Goal: Task Accomplishment & Management: Manage account settings

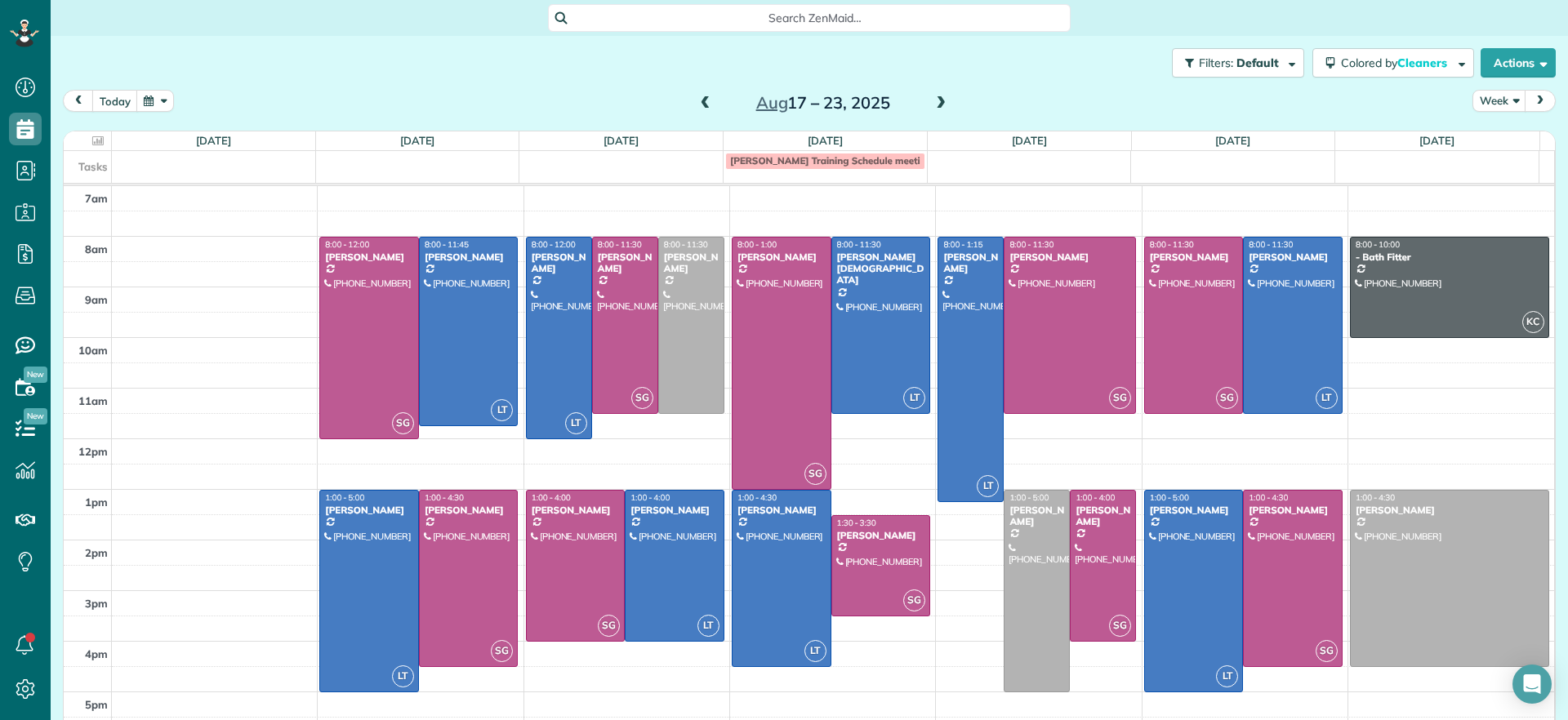
scroll to position [7, 7]
click at [932, 100] on span at bounding box center [941, 104] width 18 height 15
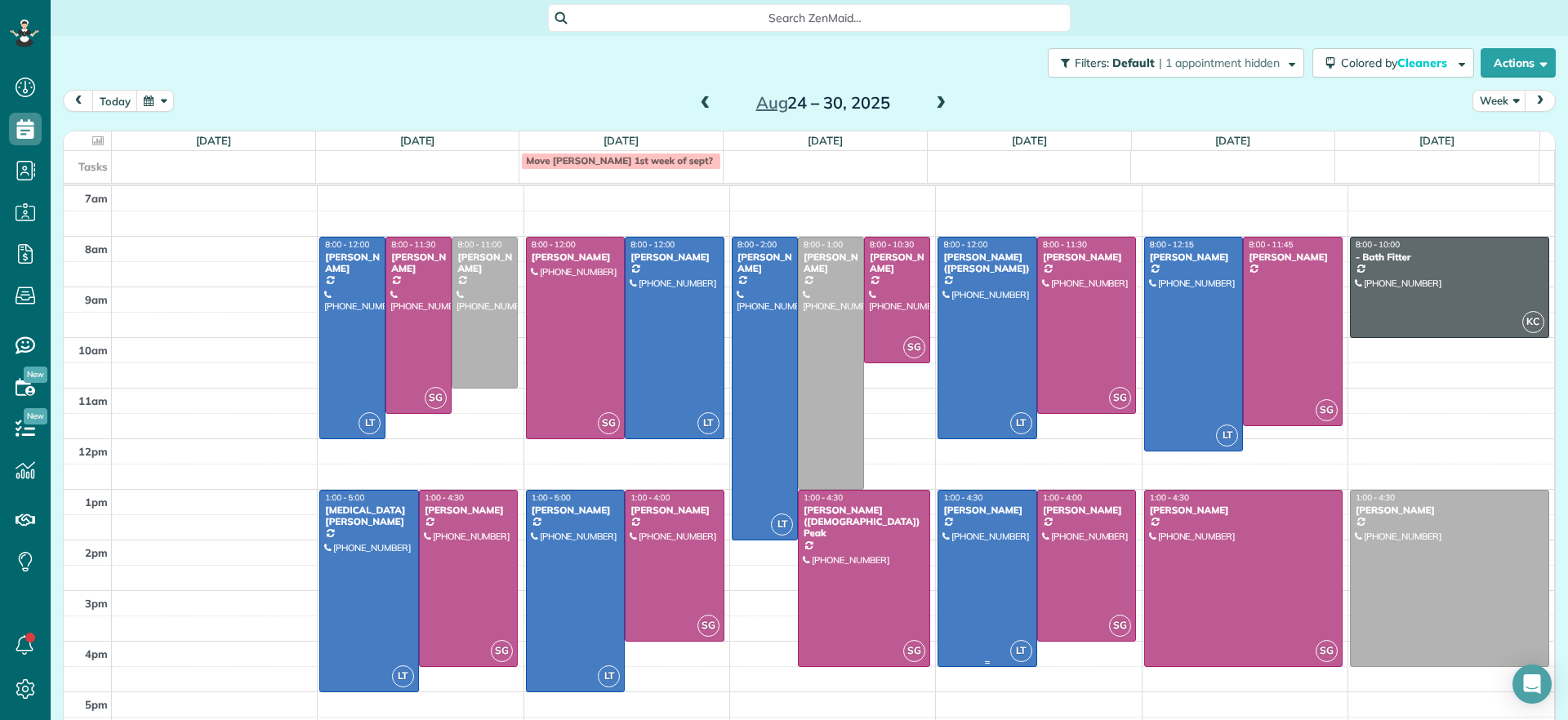
click at [953, 571] on div at bounding box center [988, 578] width 98 height 175
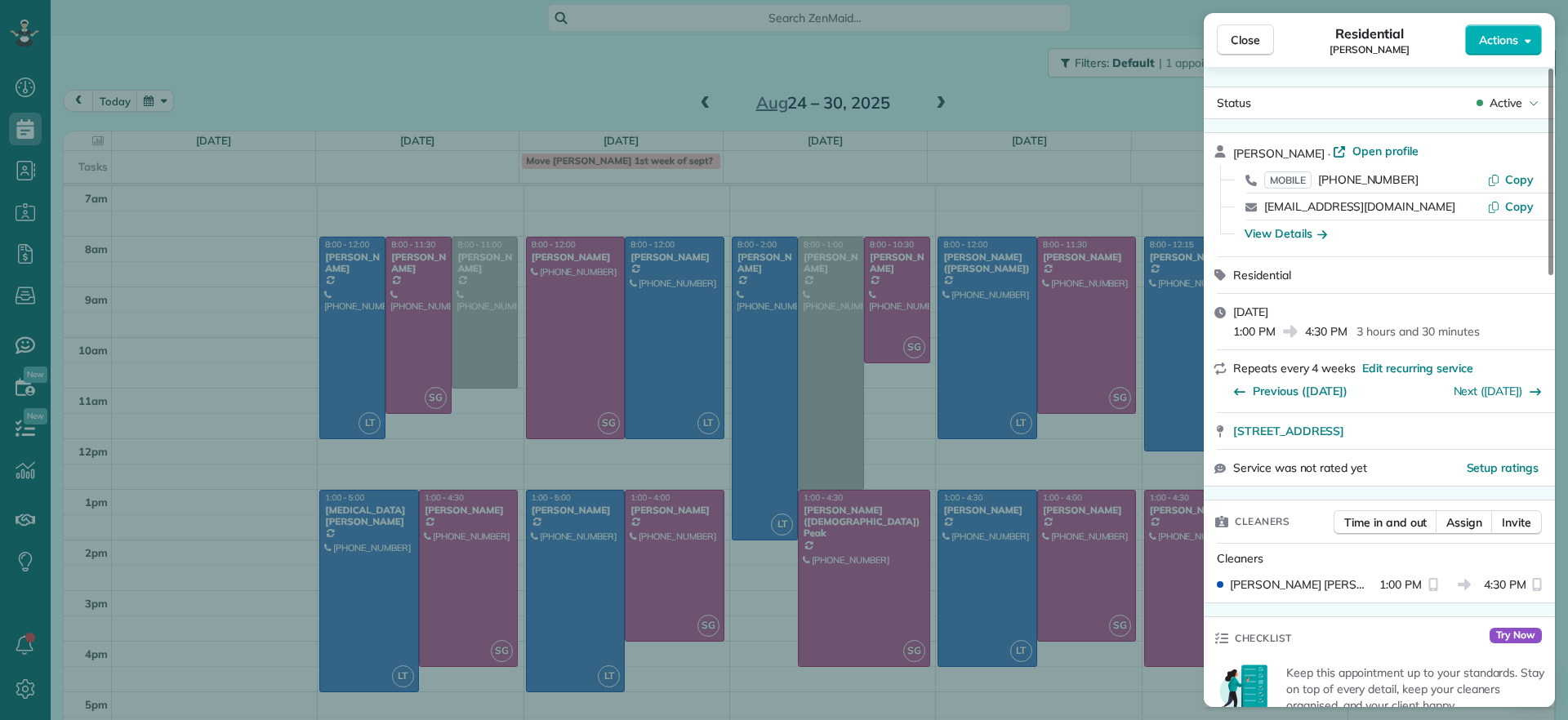
click at [1089, 672] on div "Close Residential [PERSON_NAME] Actions Status Active [PERSON_NAME] · Open prof…" at bounding box center [784, 360] width 1568 height 720
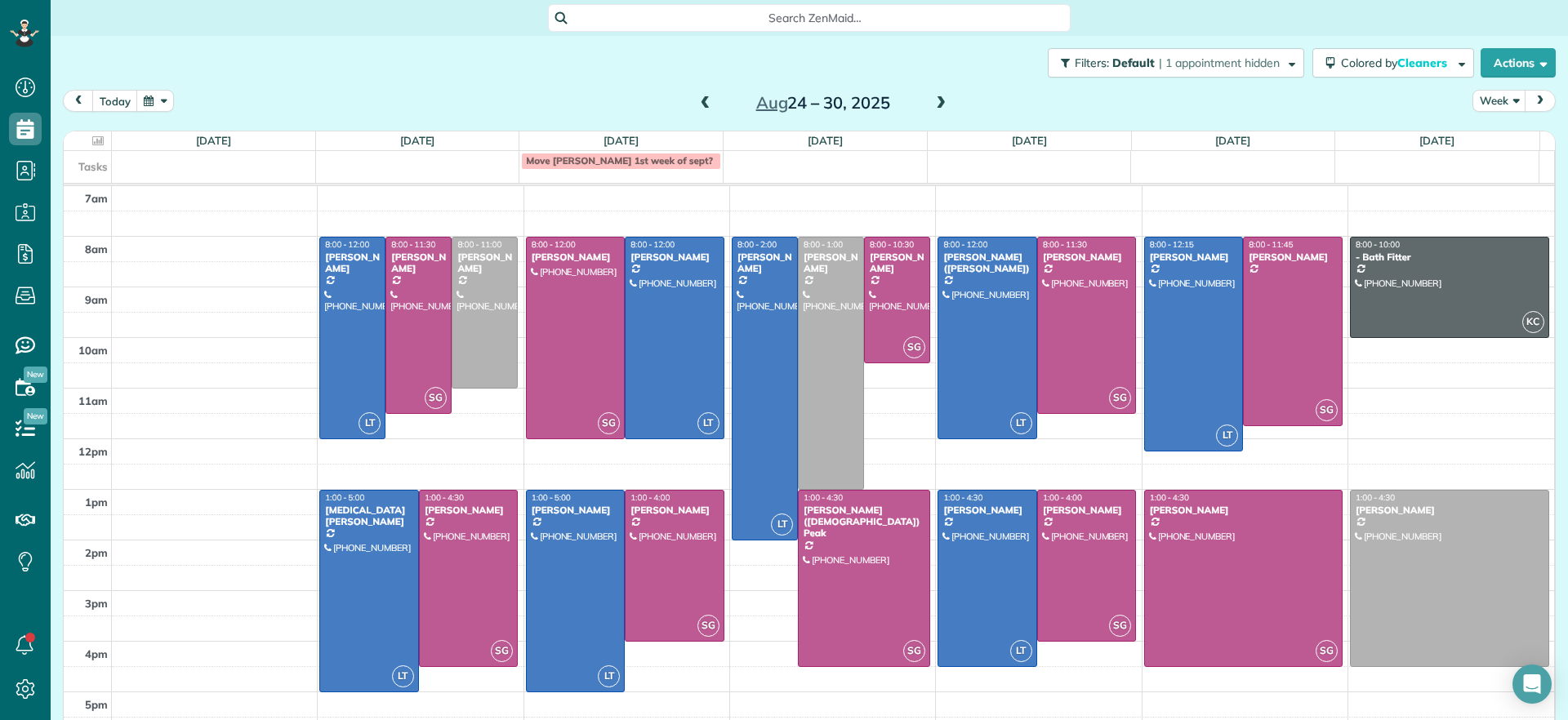
click at [700, 106] on span at bounding box center [706, 104] width 18 height 15
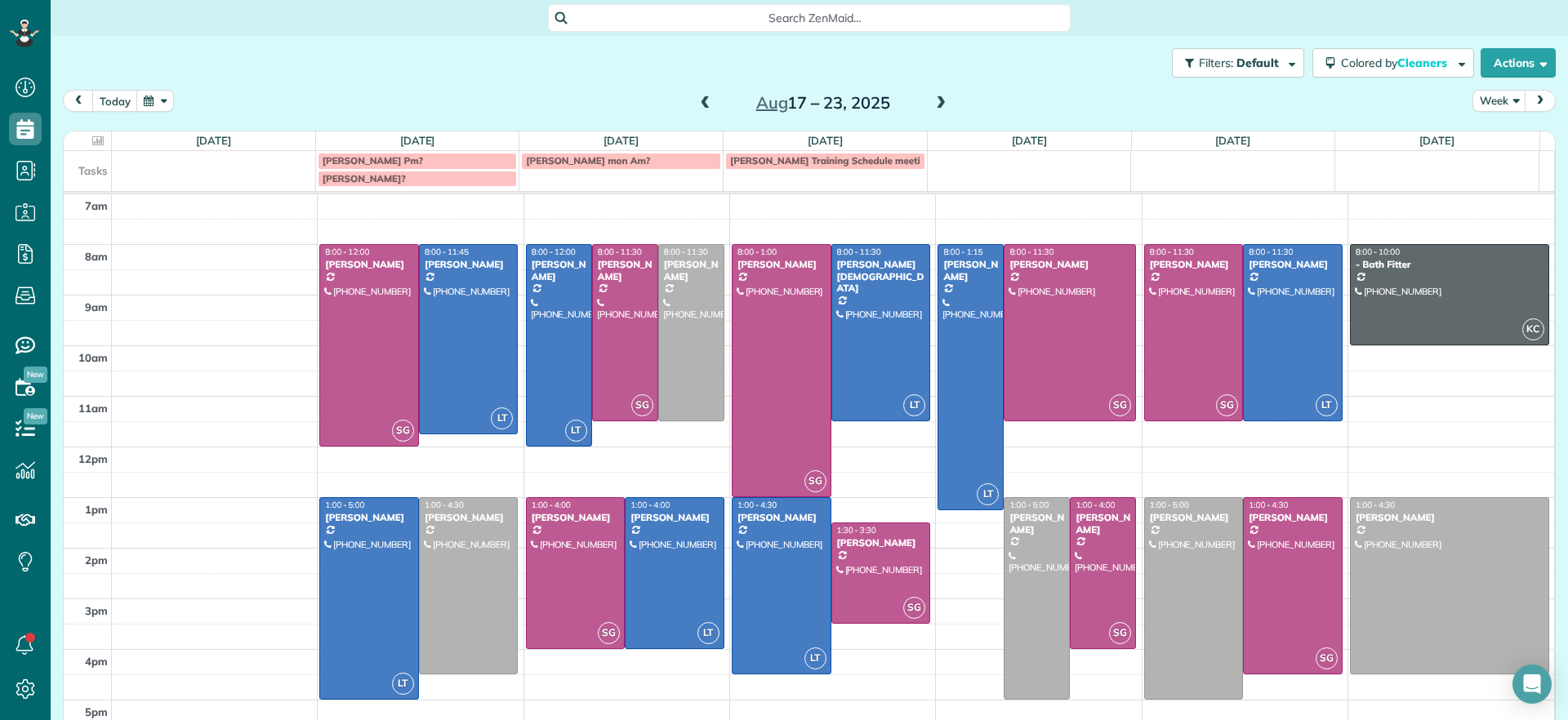
click at [932, 104] on span at bounding box center [941, 104] width 18 height 15
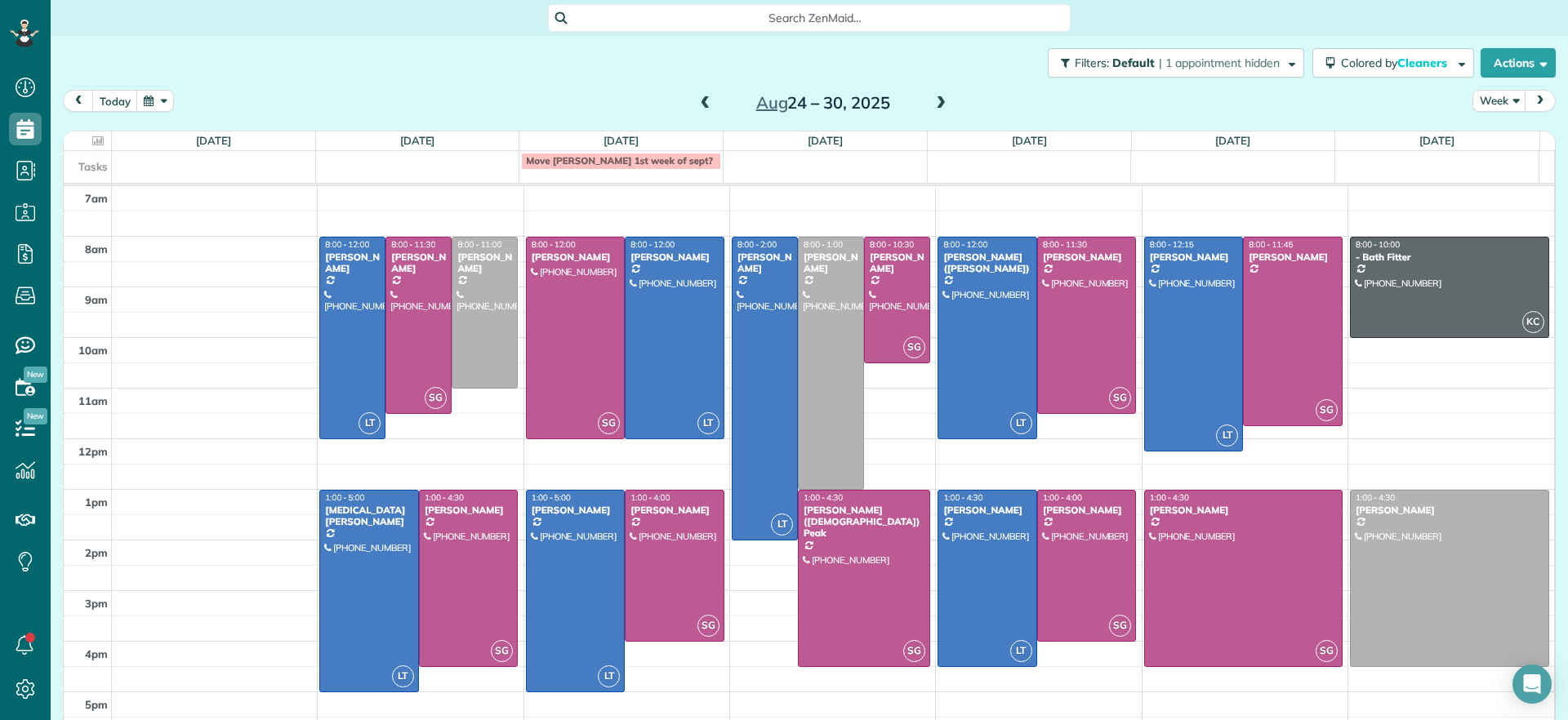
click at [698, 100] on span at bounding box center [706, 104] width 18 height 15
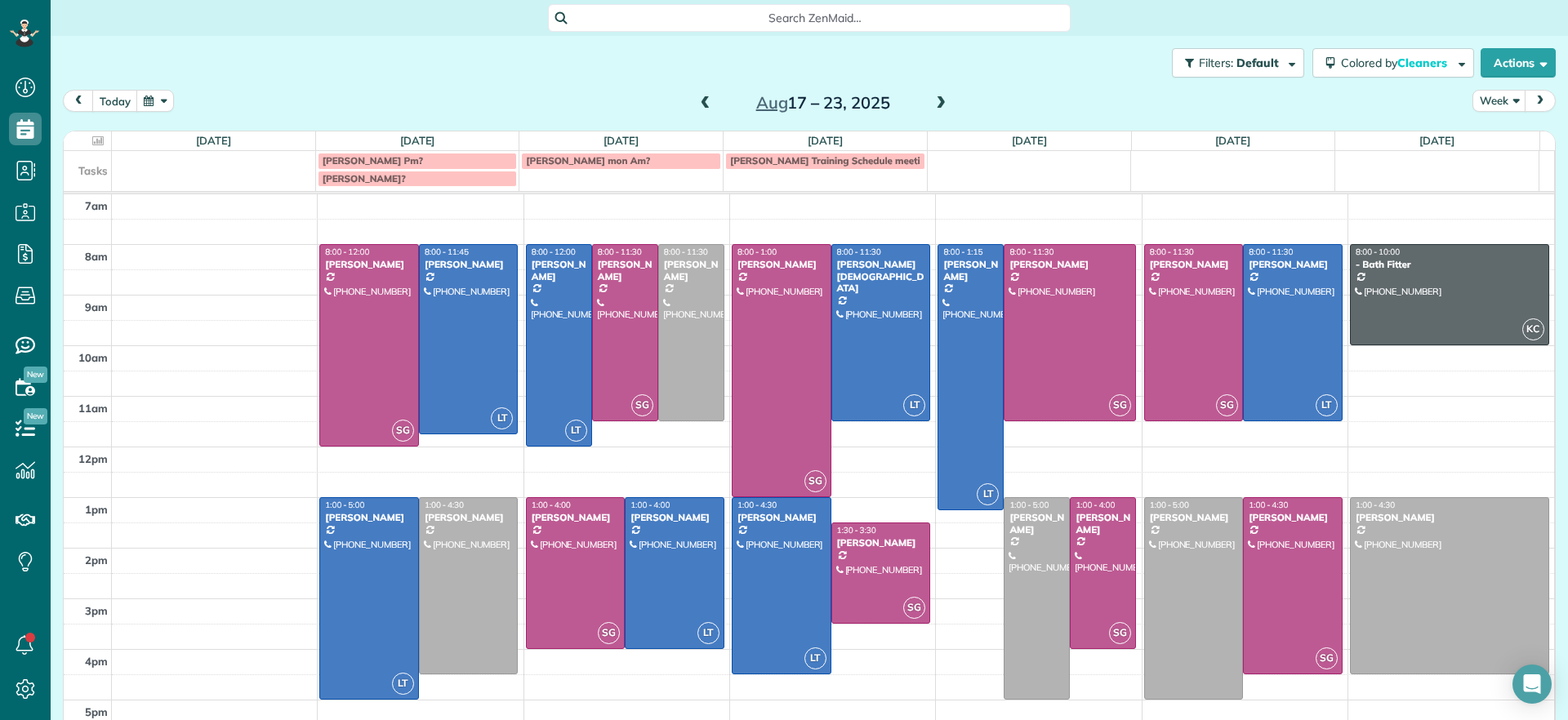
click at [932, 104] on span at bounding box center [941, 104] width 18 height 15
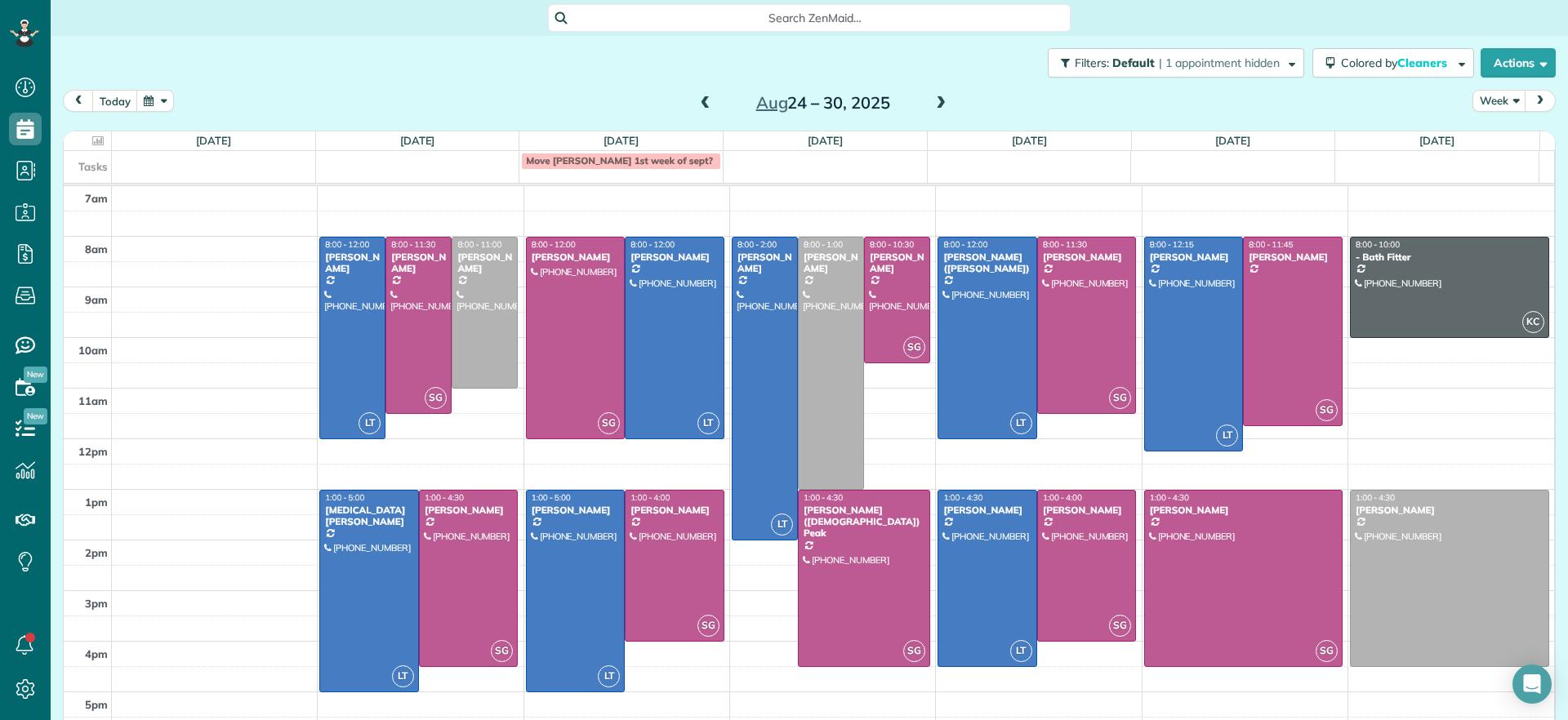
click at [960, 174] on div "Tasks Move [PERSON_NAME] 1st week of sept?" at bounding box center [802, 167] width 1476 height 32
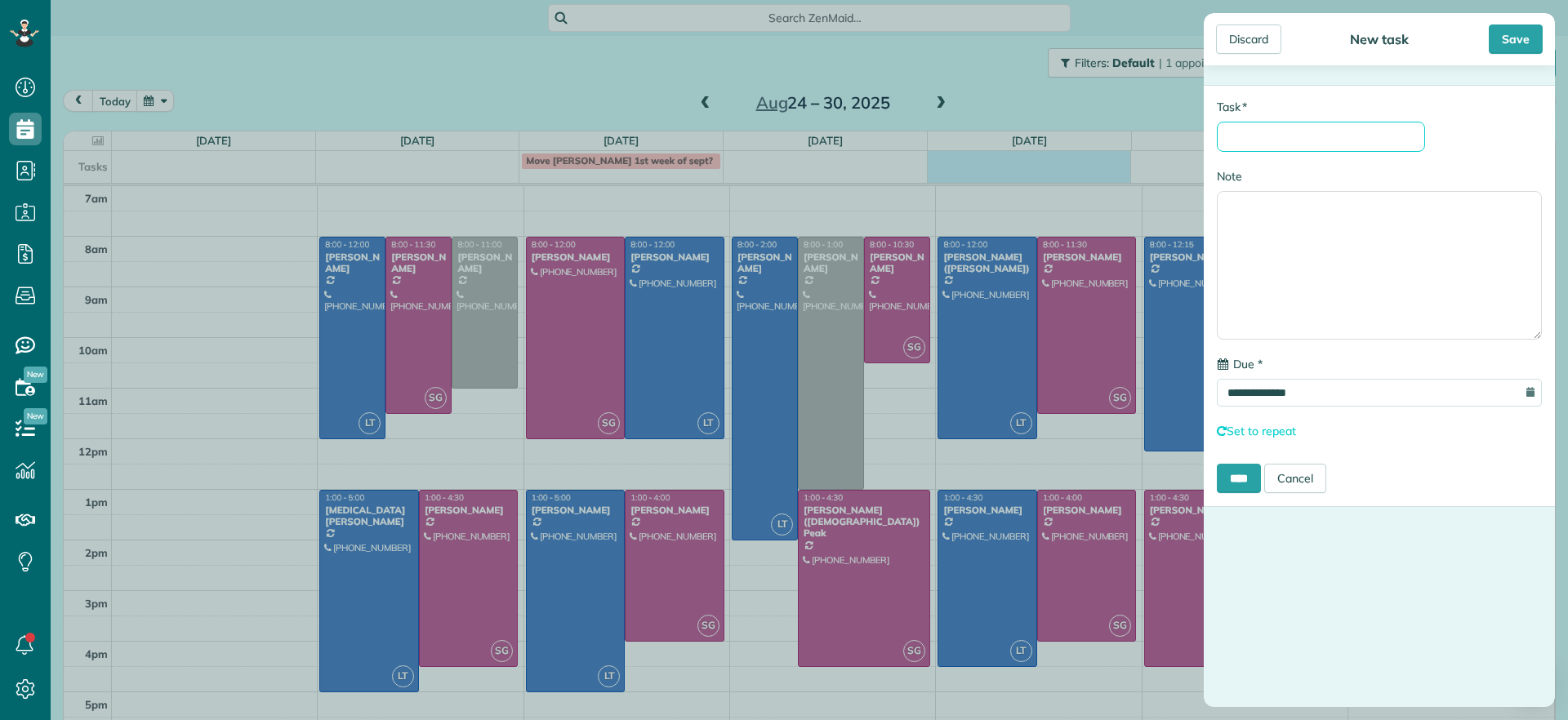
click at [1303, 128] on input "* Task" at bounding box center [1321, 136] width 209 height 30
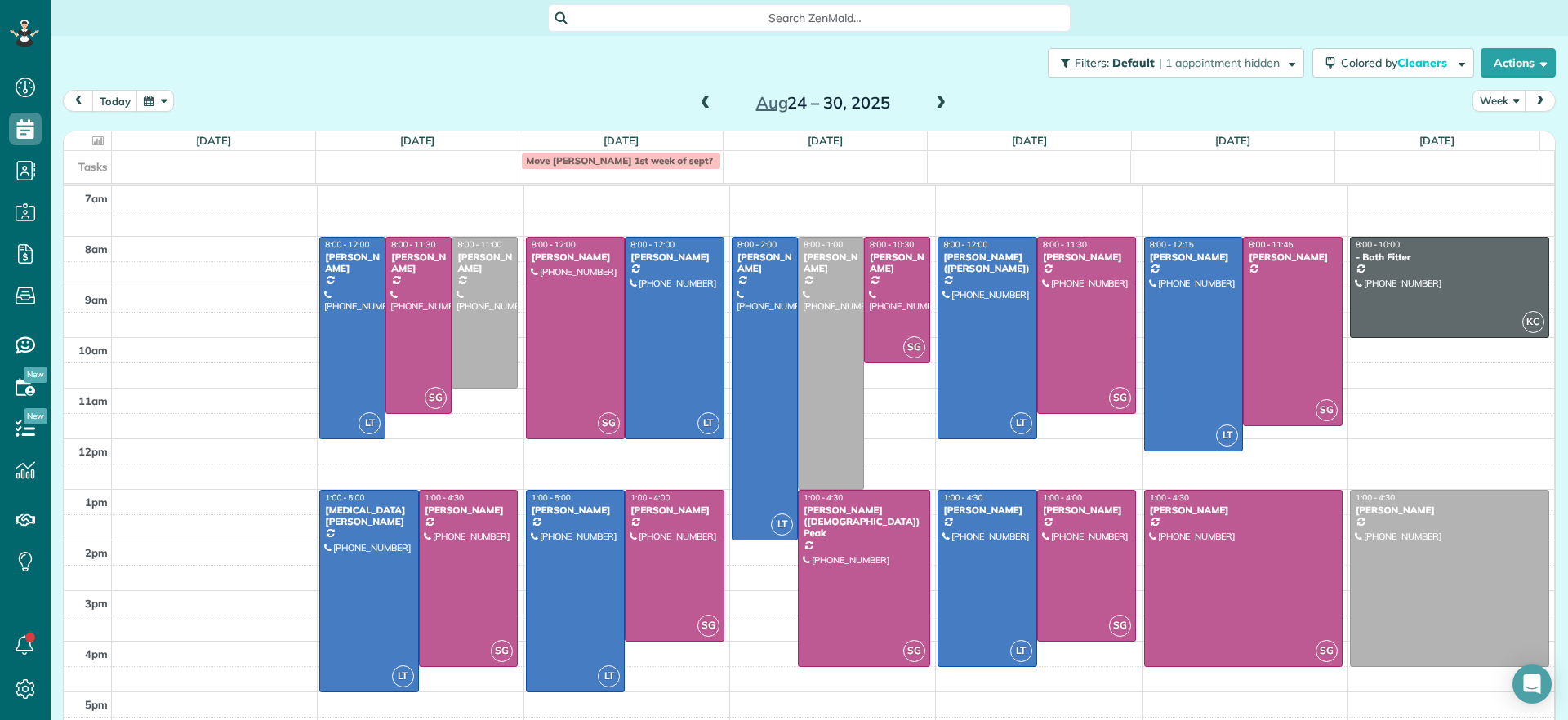
click at [950, 560] on div "**********" at bounding box center [784, 360] width 1568 height 720
click at [950, 560] on div at bounding box center [988, 578] width 98 height 175
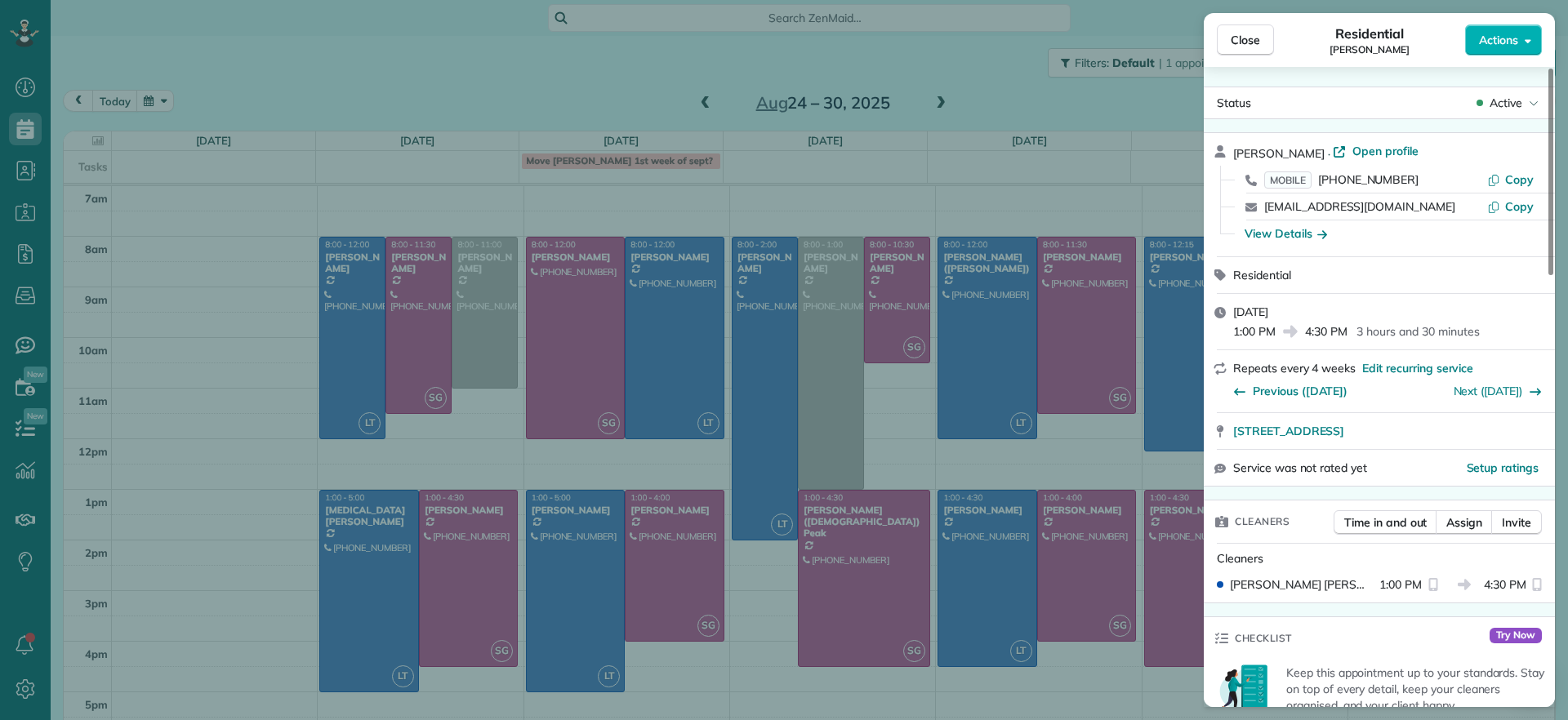
click at [950, 560] on div "Close Residential [PERSON_NAME] Actions Status Active [PERSON_NAME] · Open prof…" at bounding box center [784, 360] width 1568 height 720
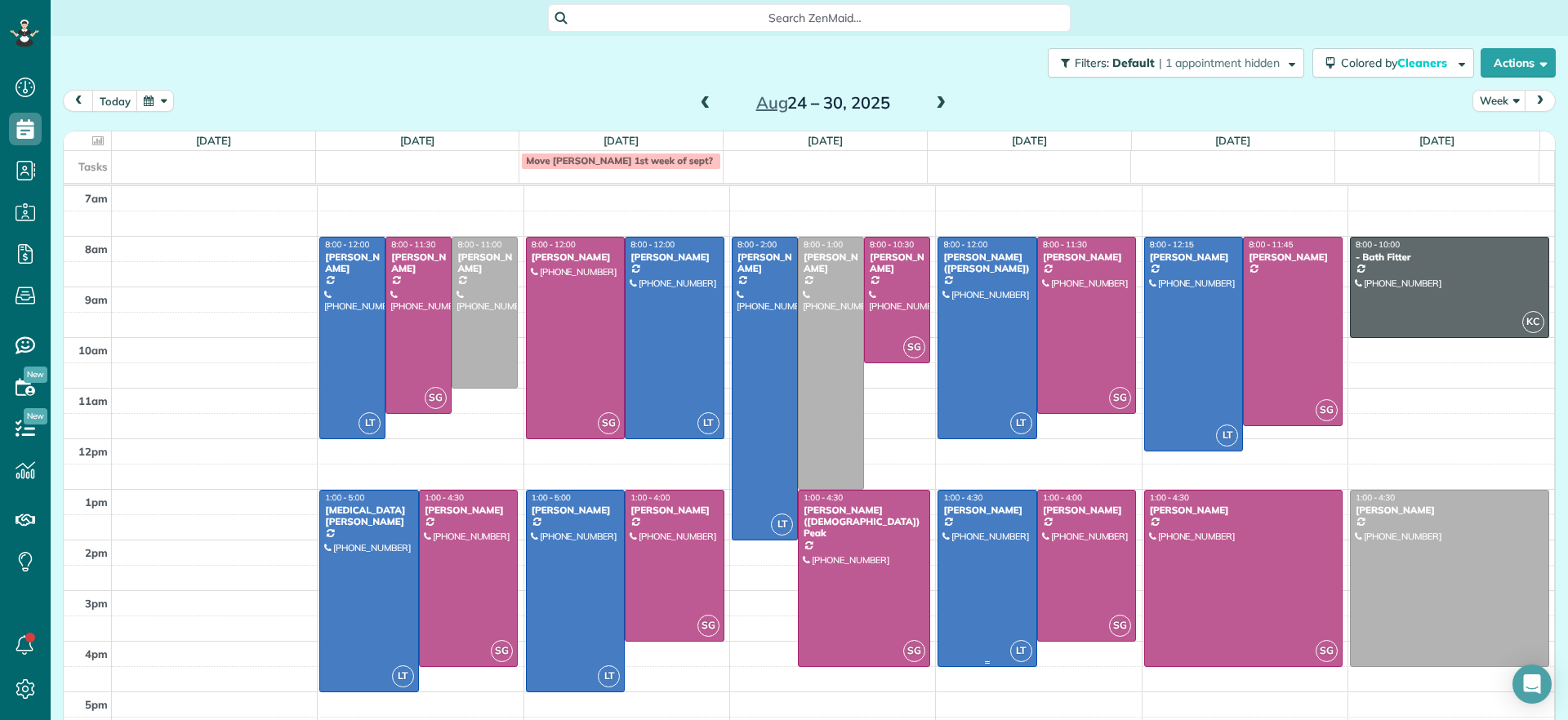
click at [950, 560] on div at bounding box center [988, 578] width 98 height 175
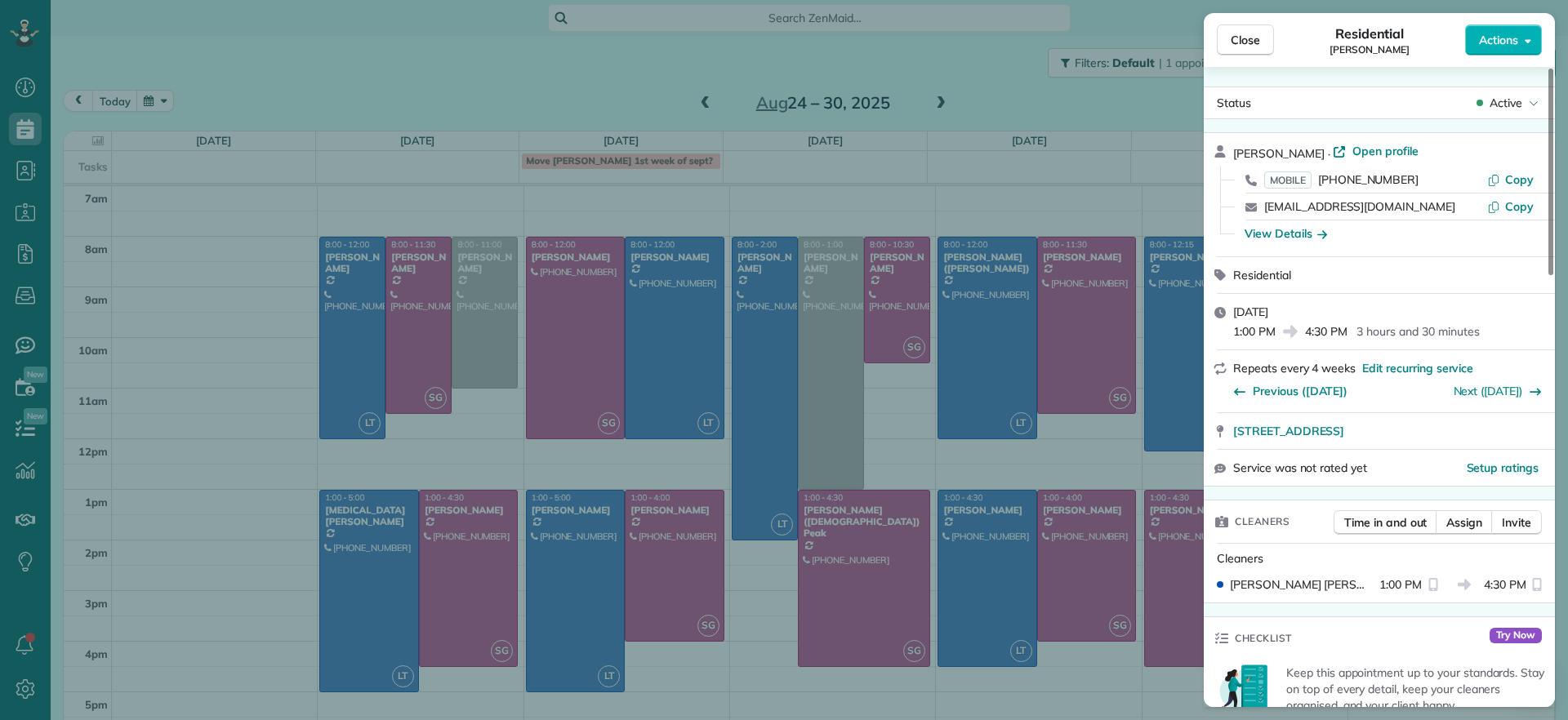
click at [950, 560] on div "Close Residential [PERSON_NAME] Actions Status Active [PERSON_NAME] · Open prof…" at bounding box center [784, 360] width 1568 height 720
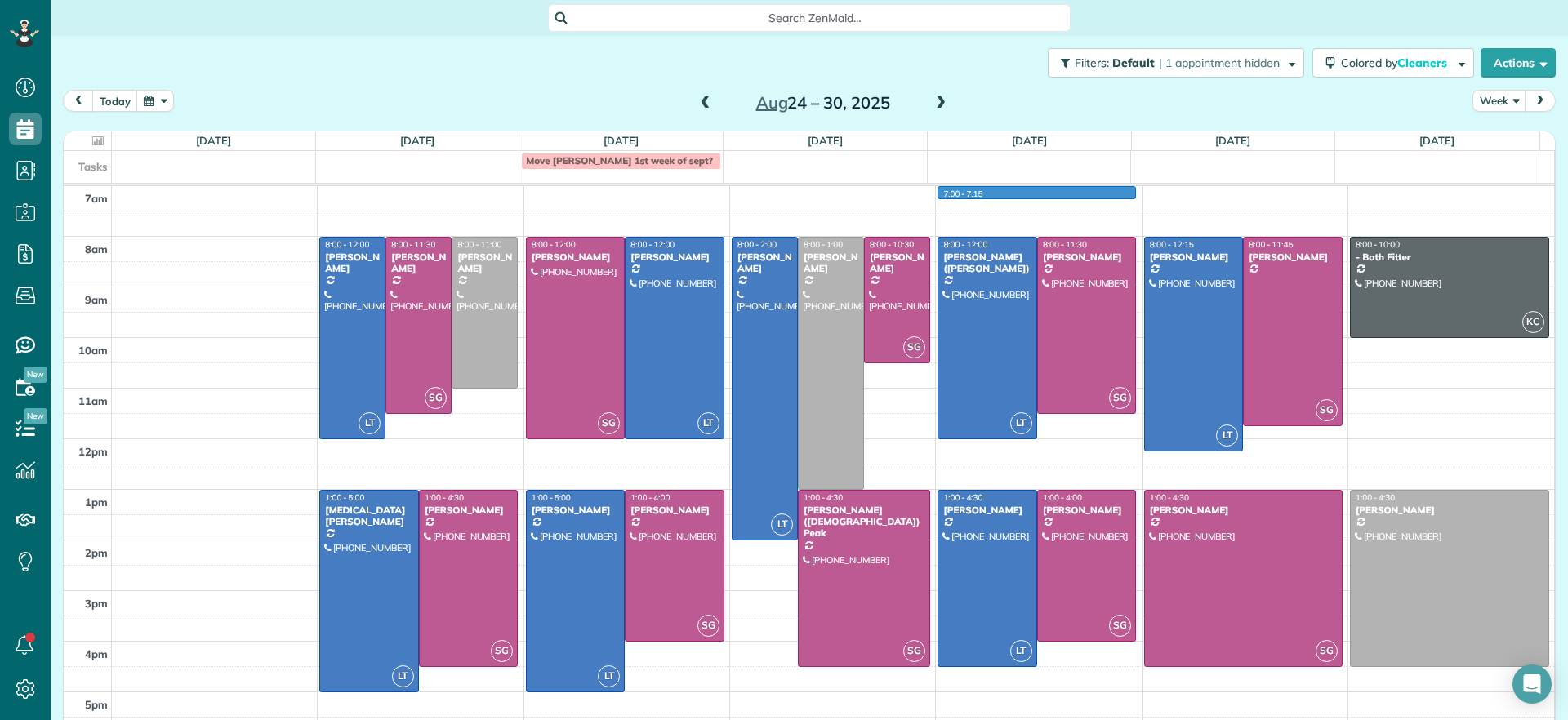
click at [978, 187] on div "7am 8am 9am 10am 11am 12pm 1pm 2pm 3pm 4pm 5pm LT 8:00 - 12:00 [PERSON_NAME] [P…" at bounding box center [809, 463] width 1491 height 556
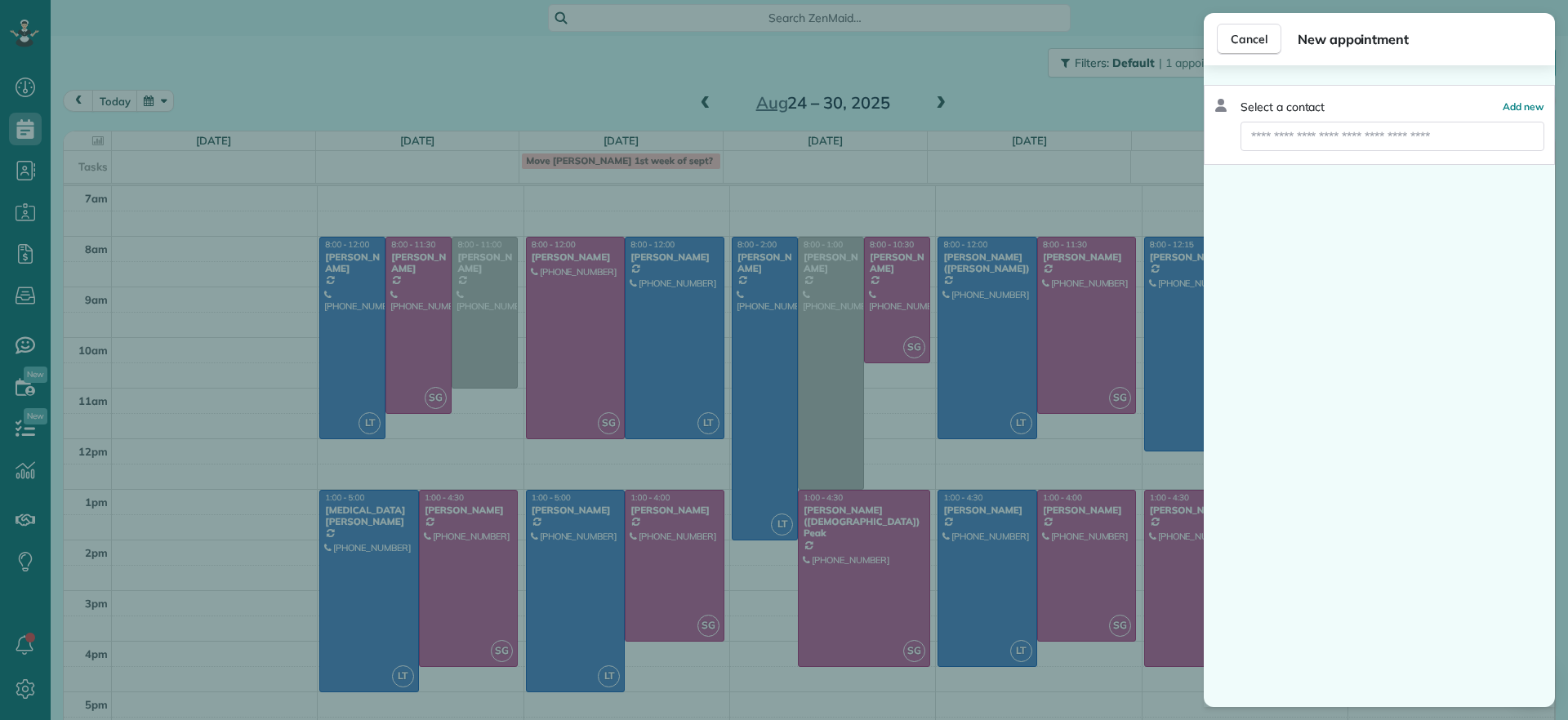
click at [978, 169] on div "Cancel New appointment Select a contact Add new" at bounding box center [784, 360] width 1568 height 720
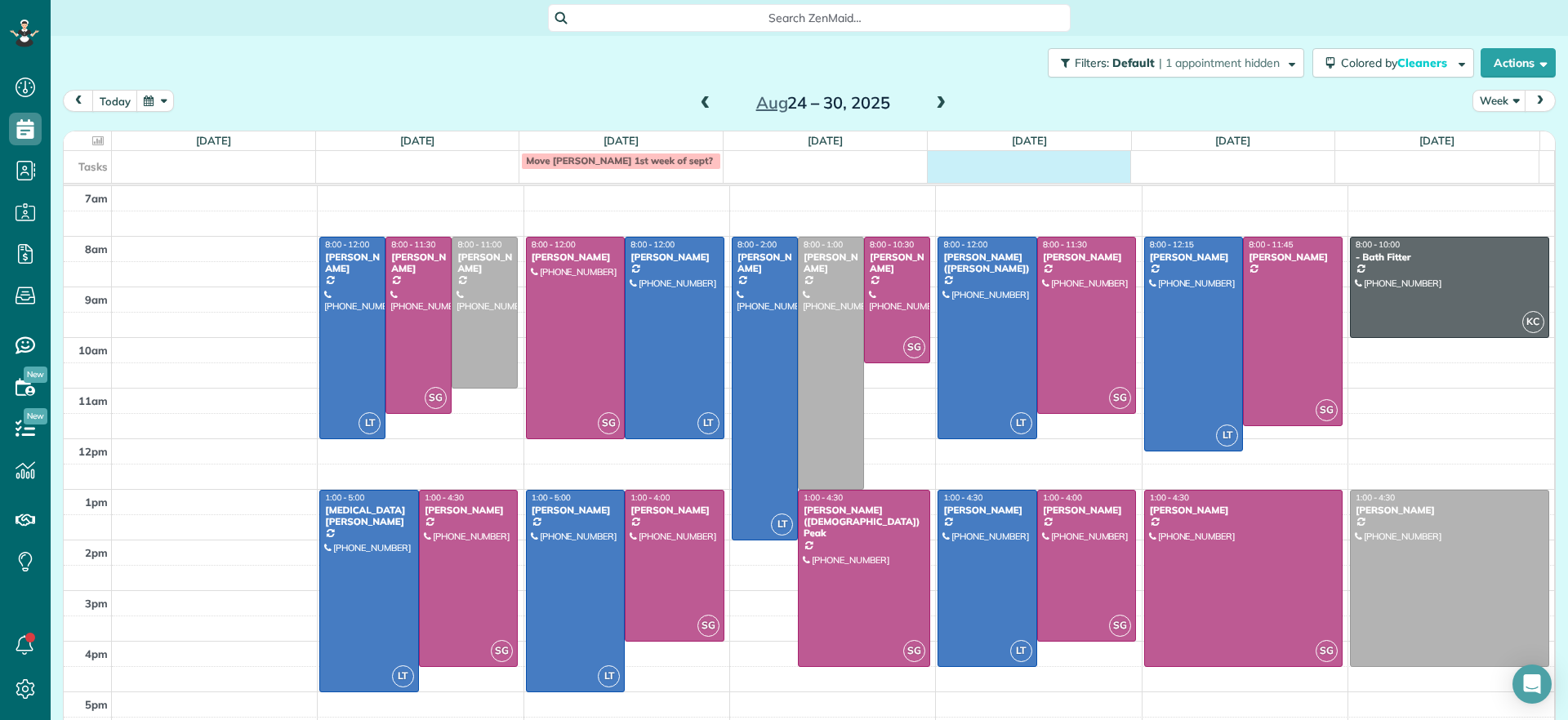
click at [978, 169] on div "Move [PERSON_NAME] 1st week of sept?" at bounding box center [801, 162] width 1475 height 22
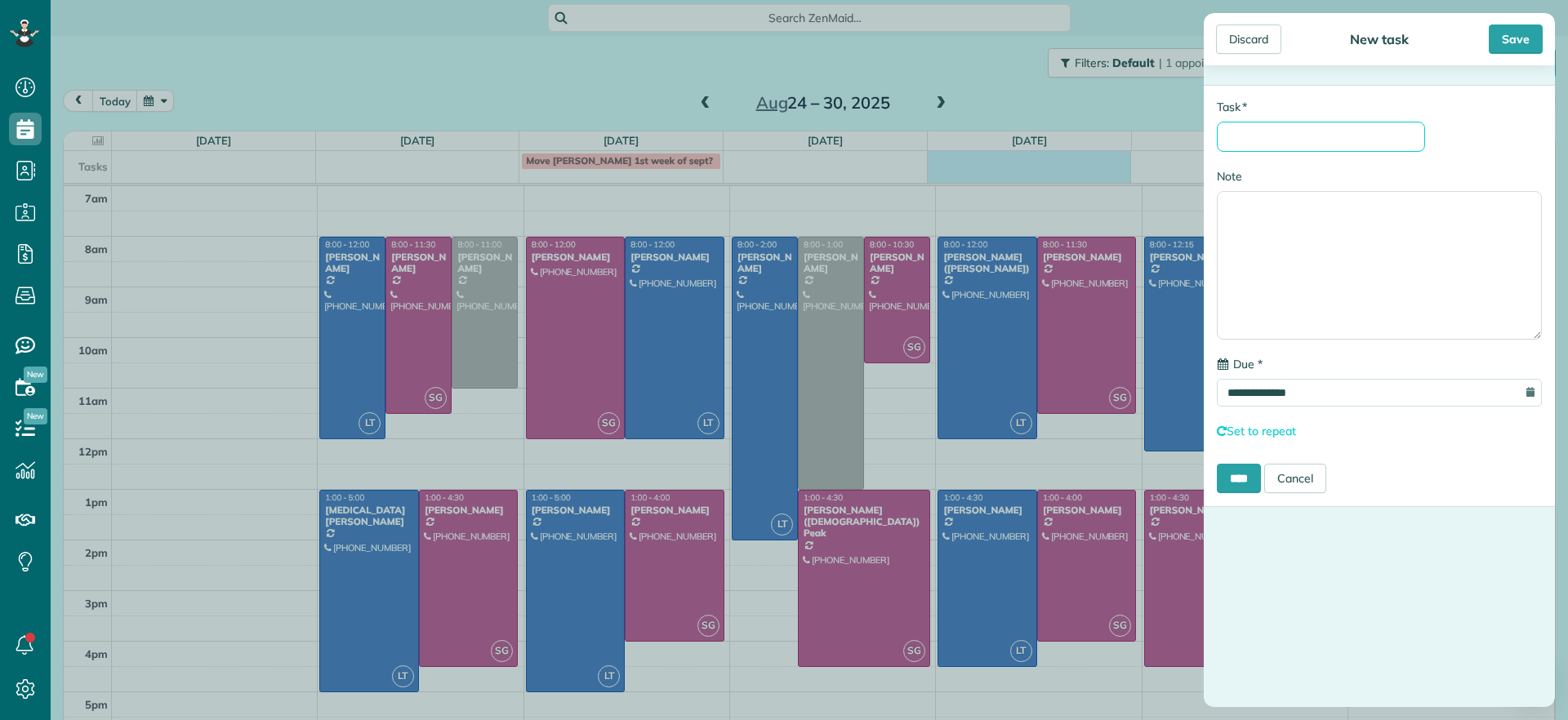
click at [1324, 136] on input "* Task" at bounding box center [1321, 136] width 209 height 30
type input "*"
type input "**********"
click at [1230, 477] on input "****" at bounding box center [1239, 478] width 44 height 29
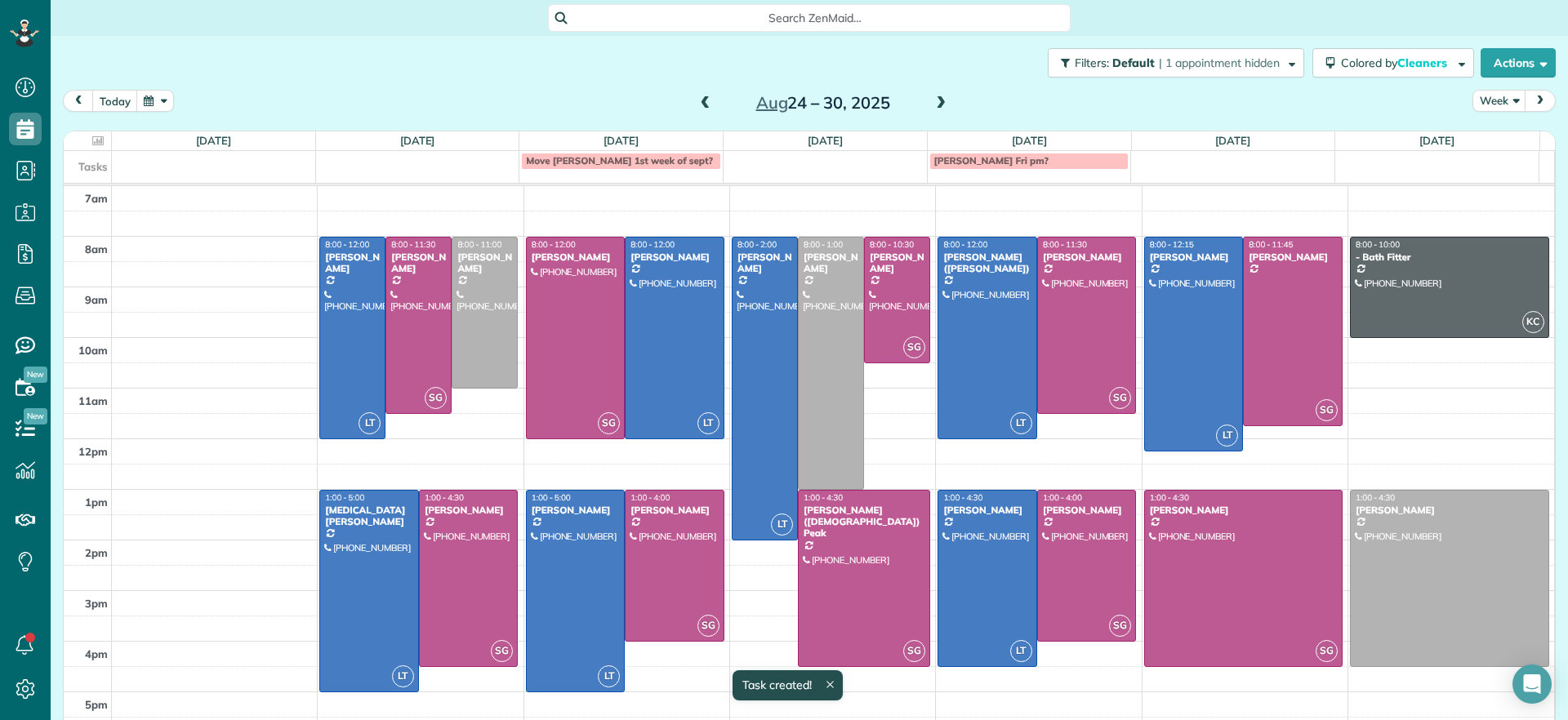
click at [1035, 174] on div "Tasks Move [PERSON_NAME] 1st week of sept? [PERSON_NAME] Fri pm?" at bounding box center [802, 167] width 1476 height 32
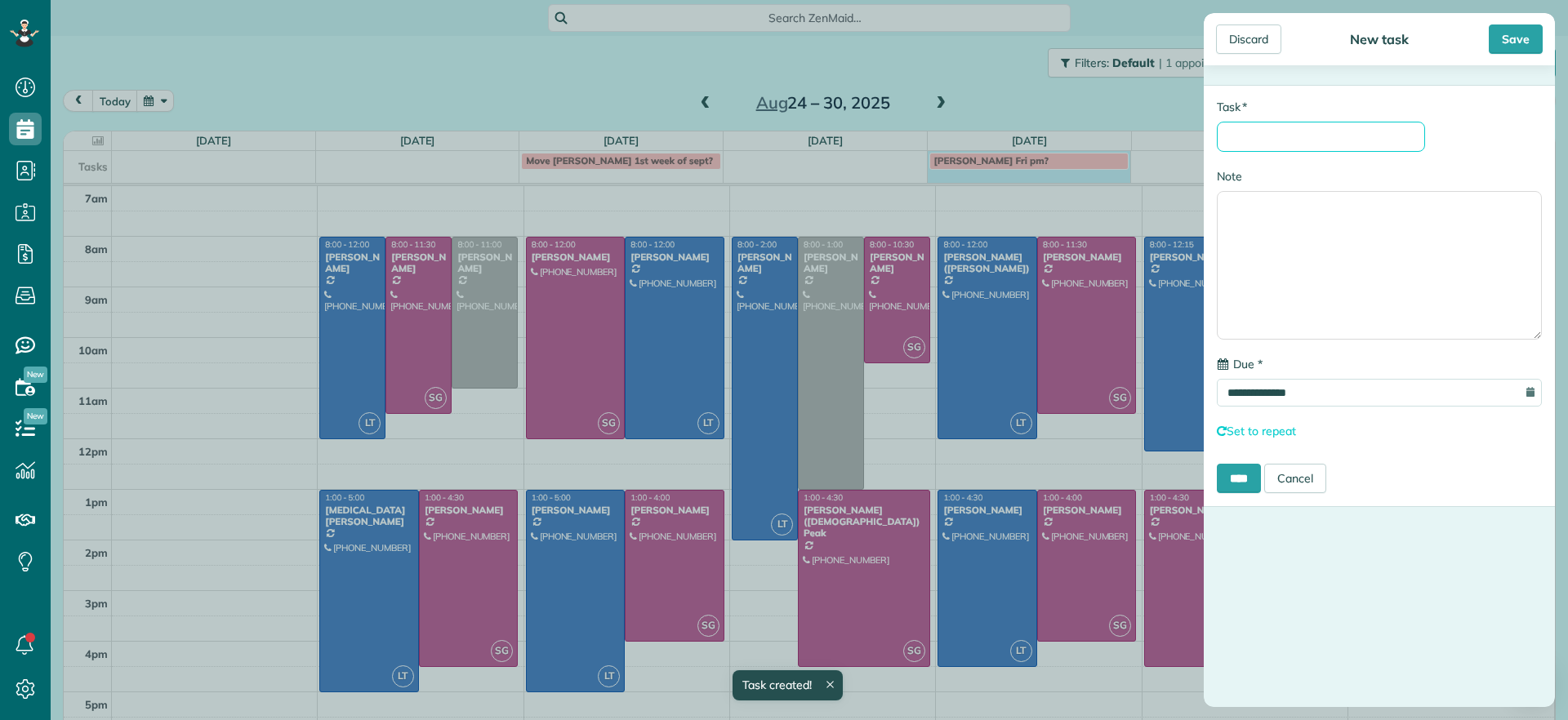
click at [1292, 145] on input "* Task" at bounding box center [1321, 136] width 209 height 30
type input "*"
type input "**********"
click at [1244, 479] on input "****" at bounding box center [1239, 478] width 44 height 29
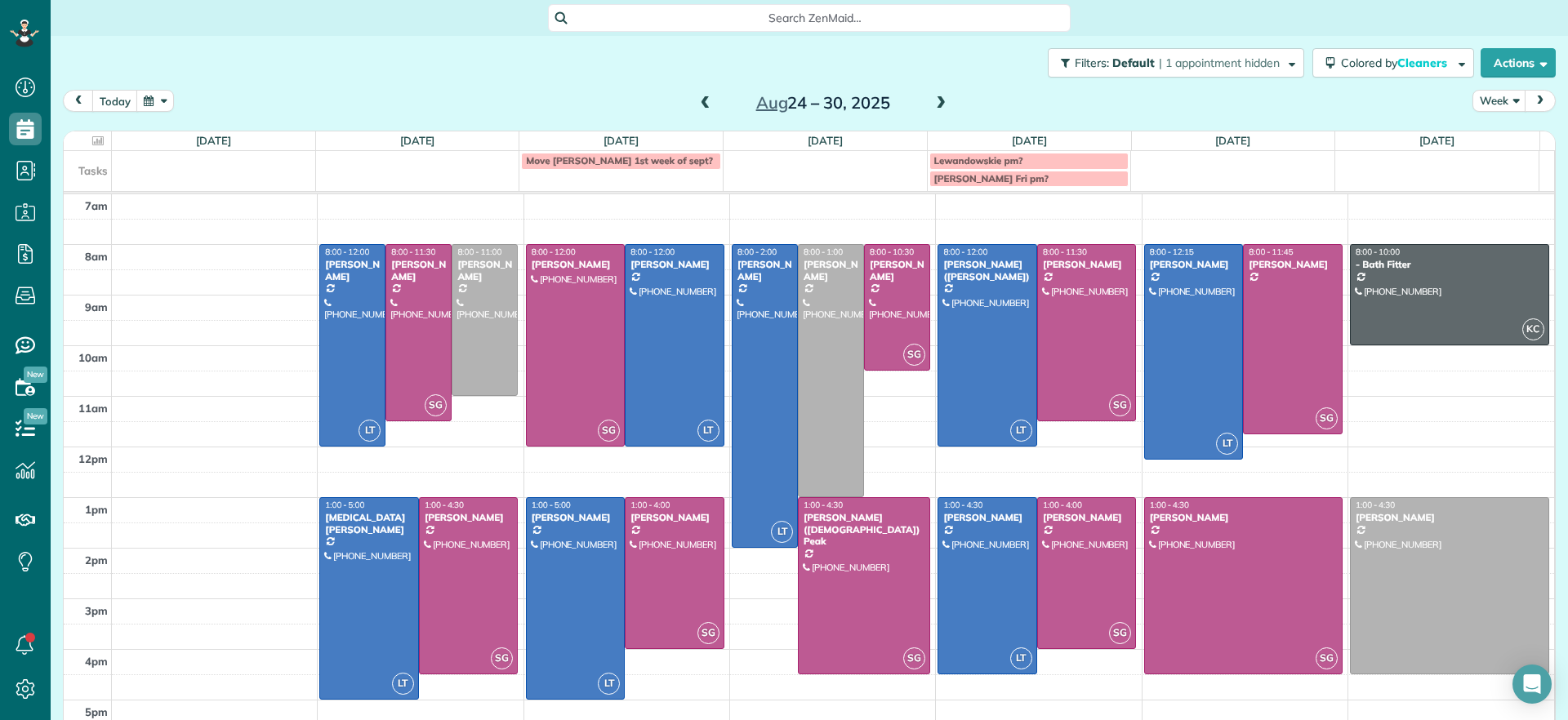
click at [700, 102] on span at bounding box center [706, 104] width 18 height 15
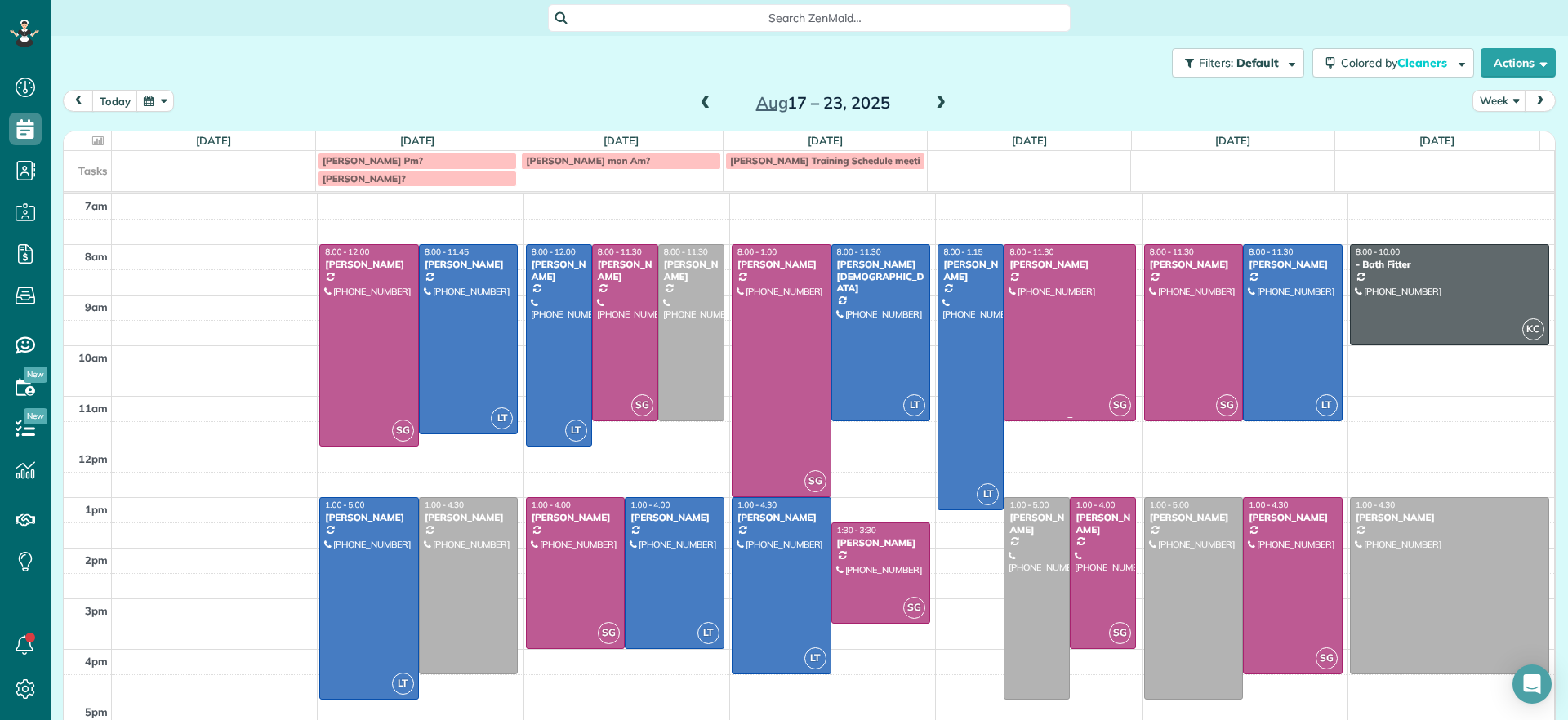
click at [1091, 385] on div at bounding box center [1069, 332] width 130 height 175
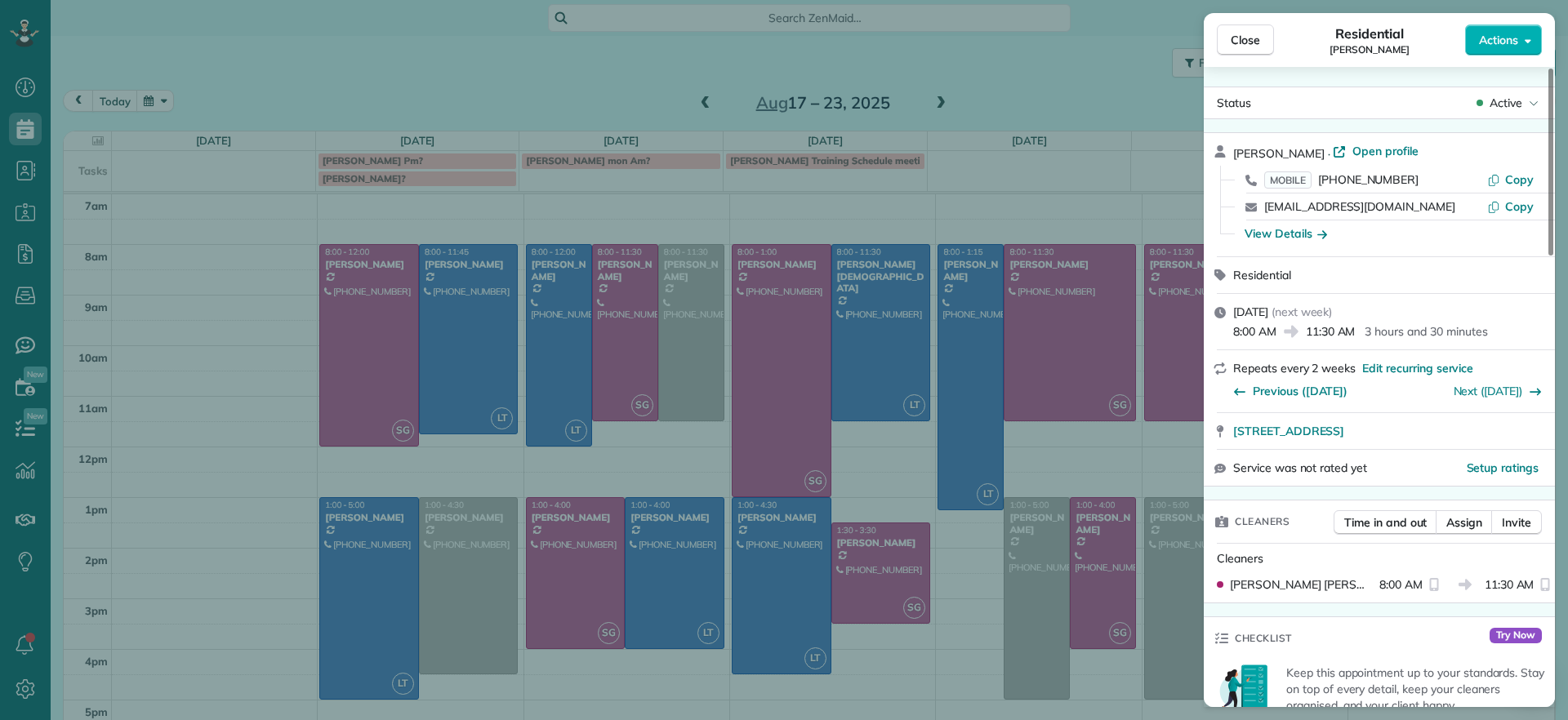
click at [1521, 58] on div "Close Residential [PERSON_NAME] Actions" at bounding box center [1379, 40] width 351 height 54
click at [1521, 36] on button "Actions" at bounding box center [1504, 39] width 76 height 31
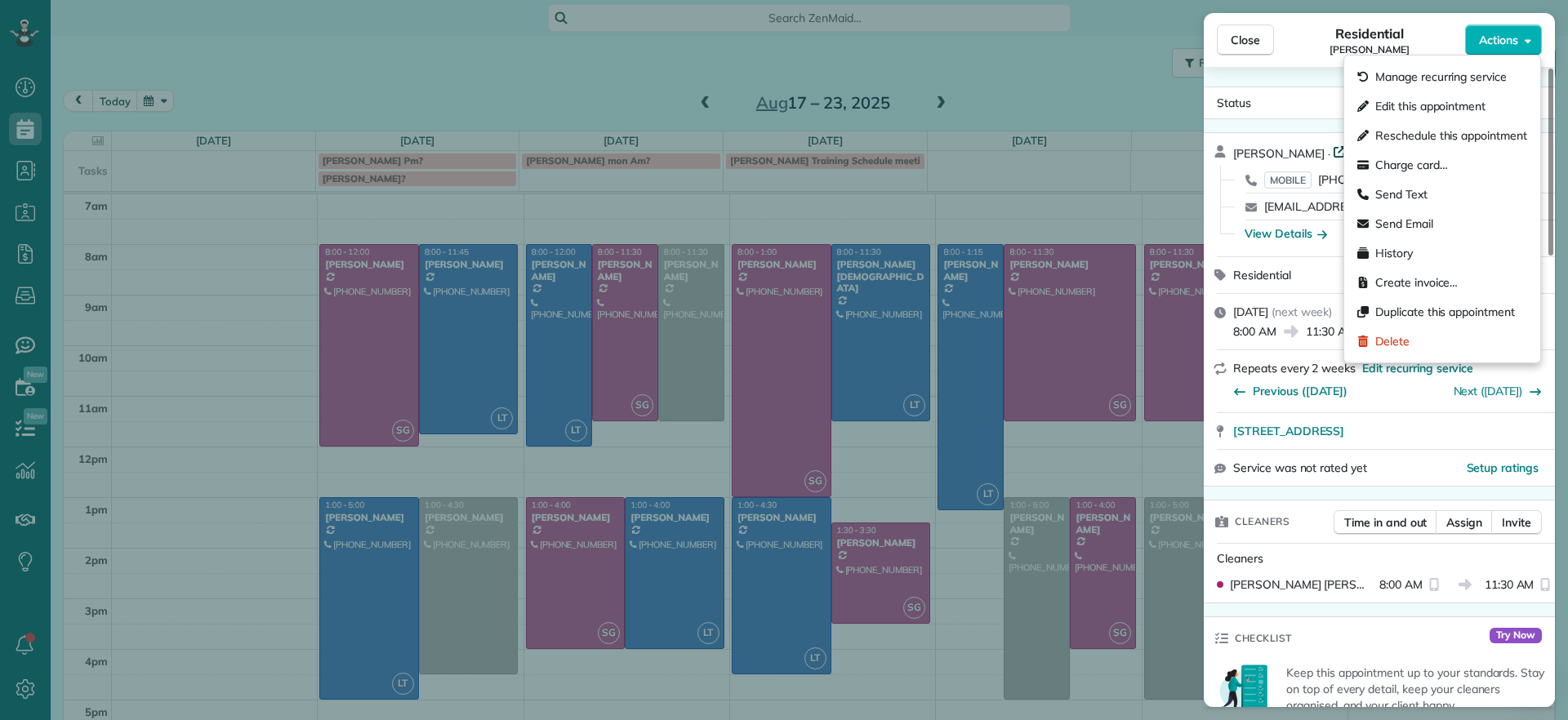
click at [1336, 156] on icon at bounding box center [1339, 152] width 12 height 12
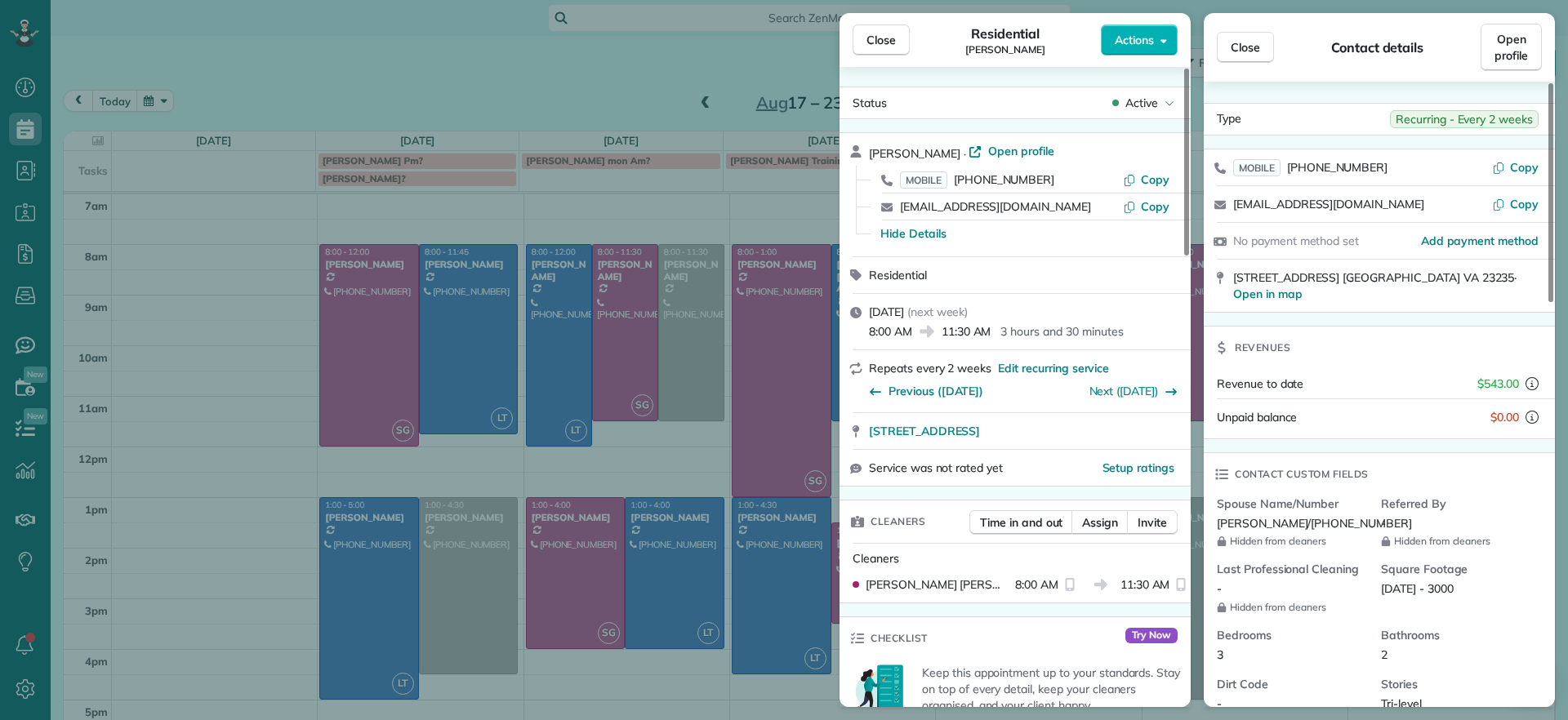
click at [609, 68] on div "Close Residential [PERSON_NAME] Actions Status Active [PERSON_NAME] · Open prof…" at bounding box center [784, 360] width 1568 height 720
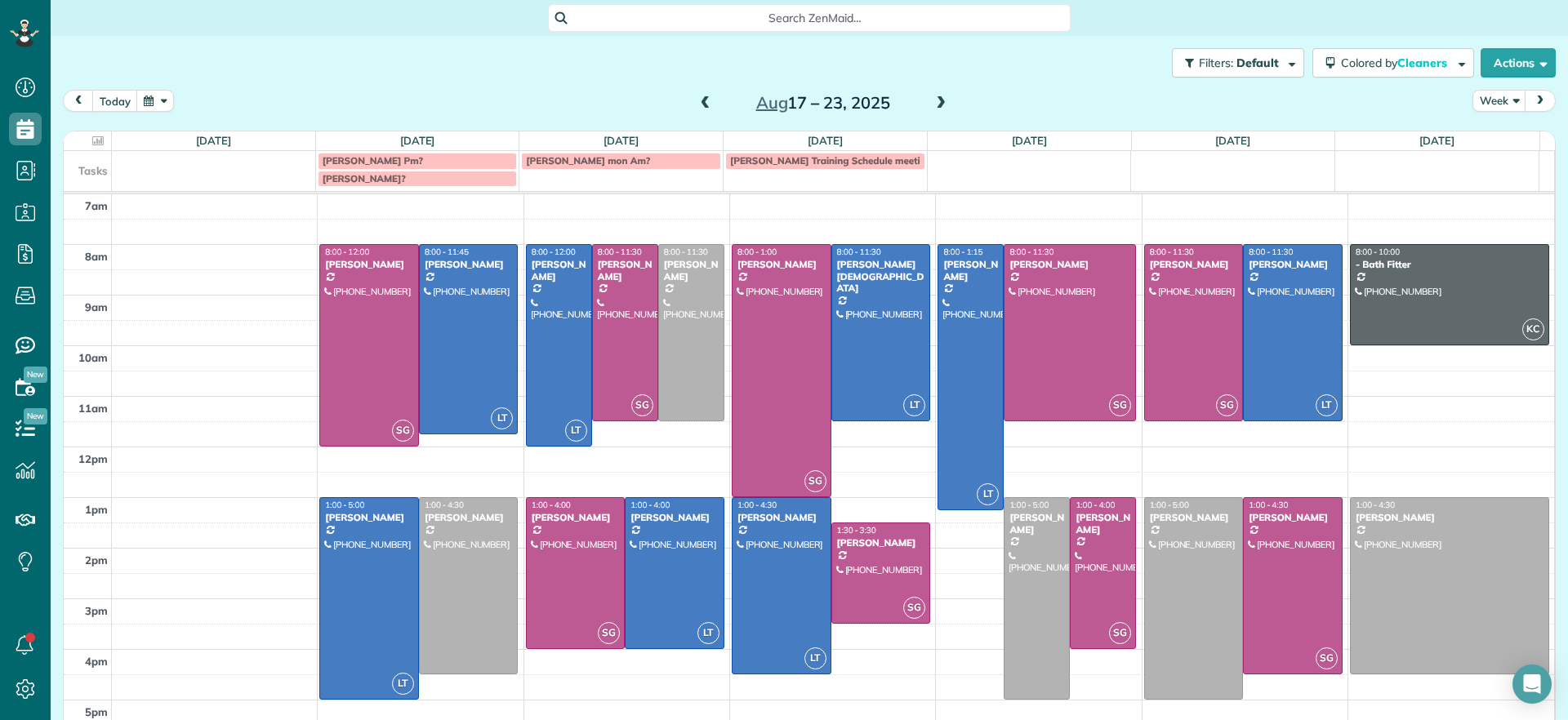
click at [700, 103] on span at bounding box center [706, 104] width 18 height 15
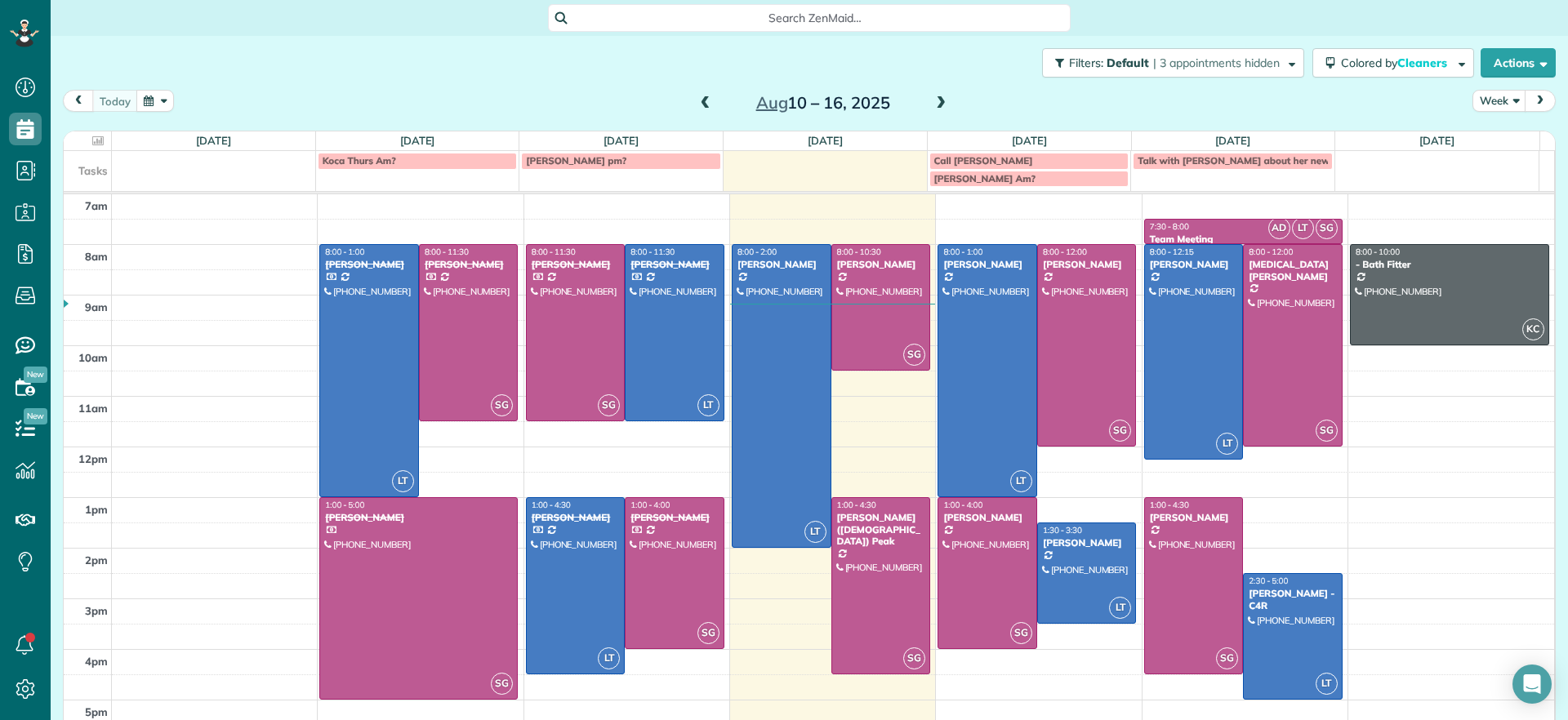
click at [933, 95] on span at bounding box center [941, 103] width 18 height 24
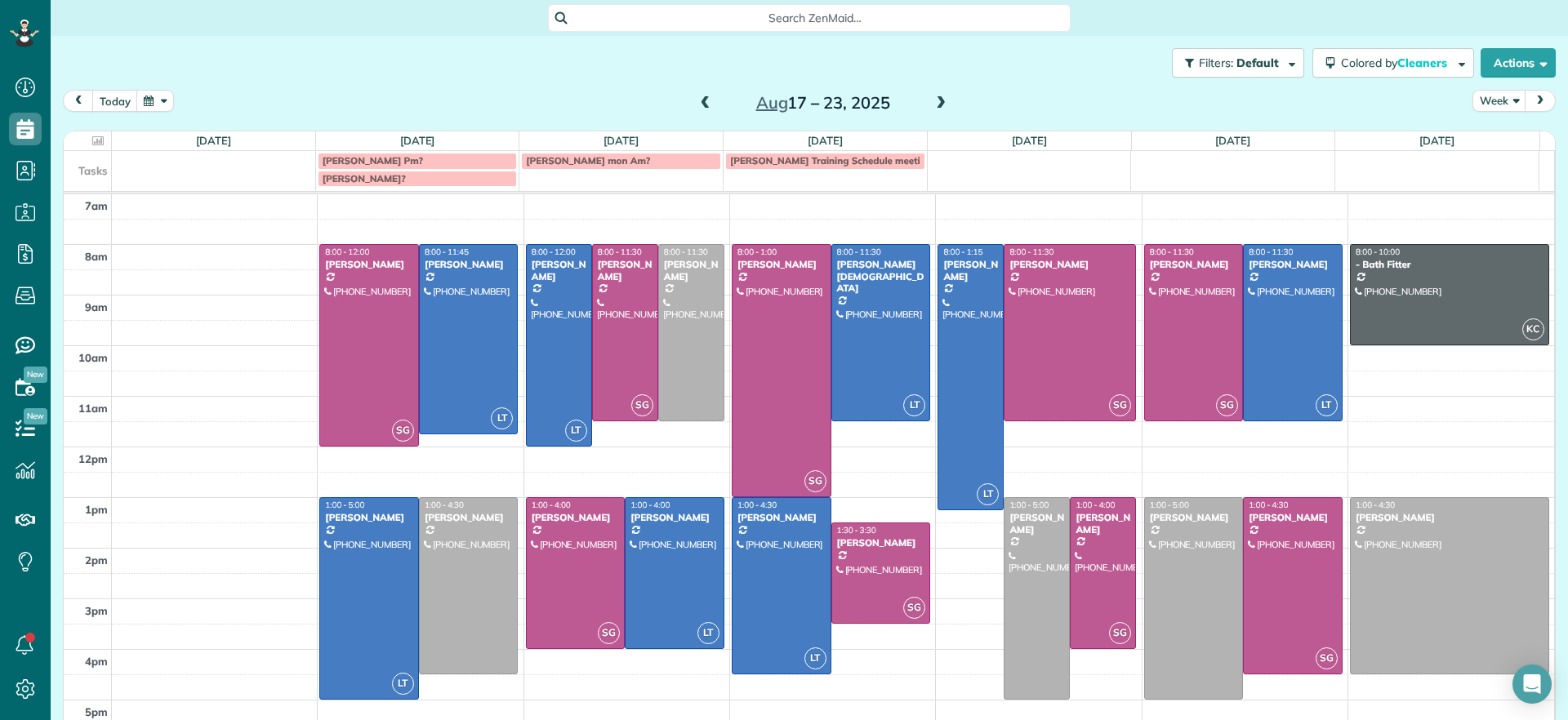
click at [933, 95] on span at bounding box center [941, 103] width 18 height 24
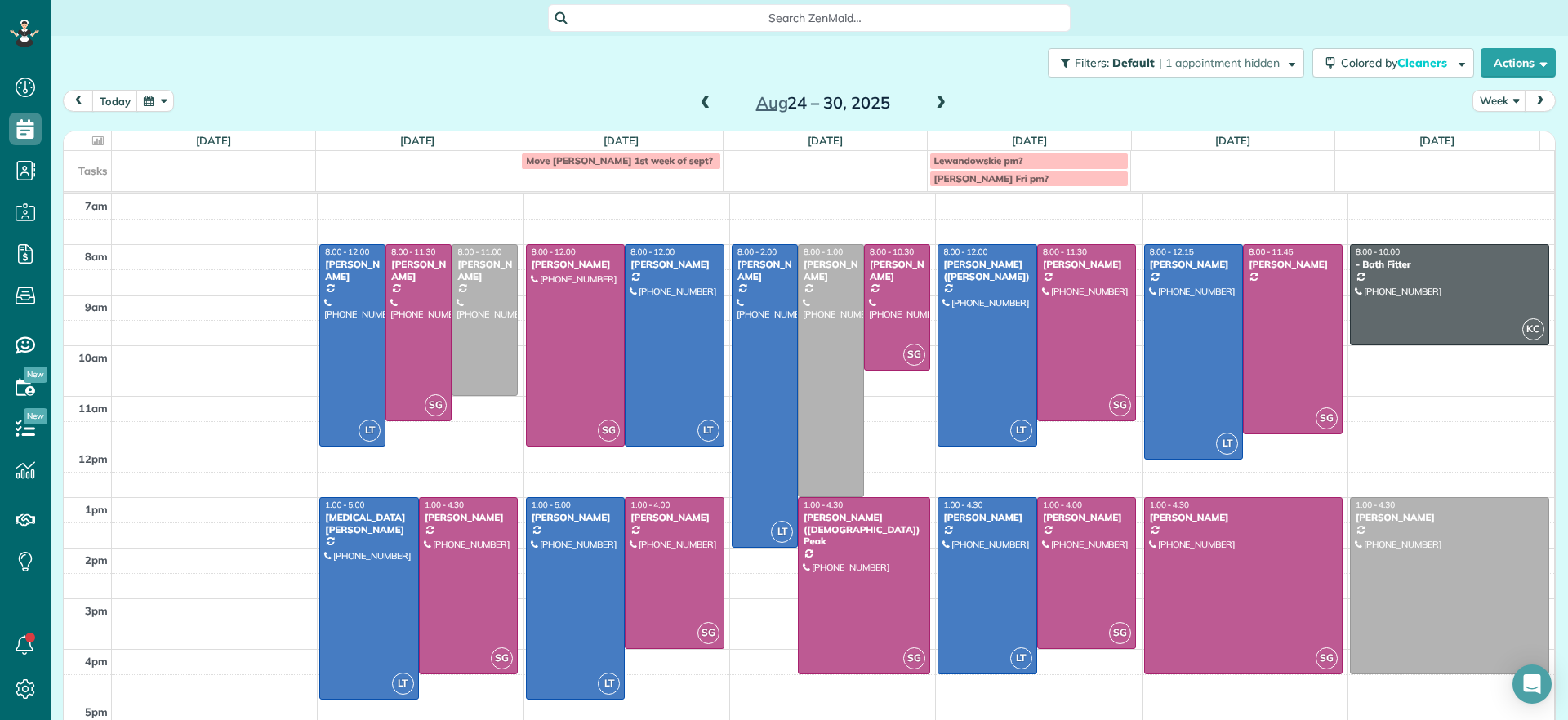
click at [697, 103] on span at bounding box center [706, 104] width 18 height 15
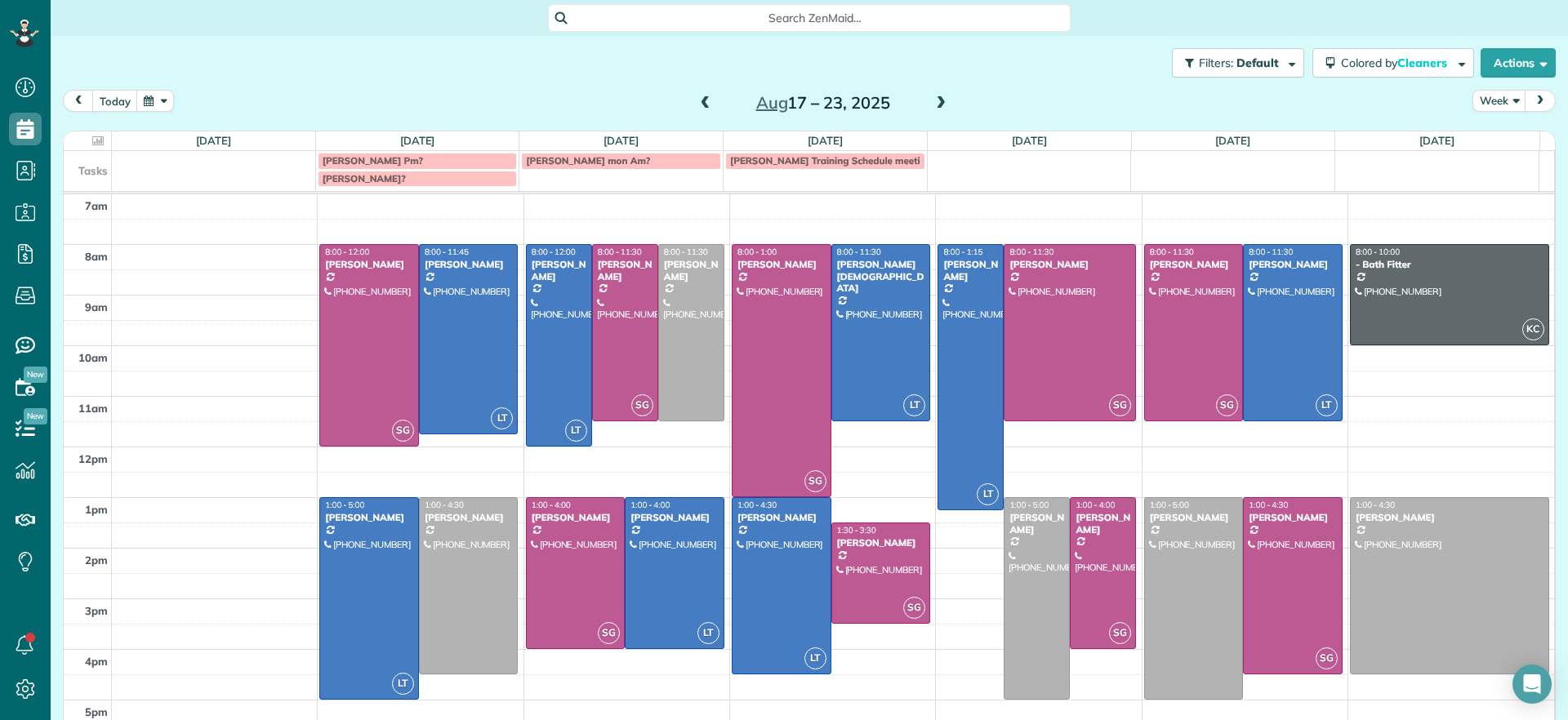
click at [936, 105] on span at bounding box center [941, 104] width 18 height 15
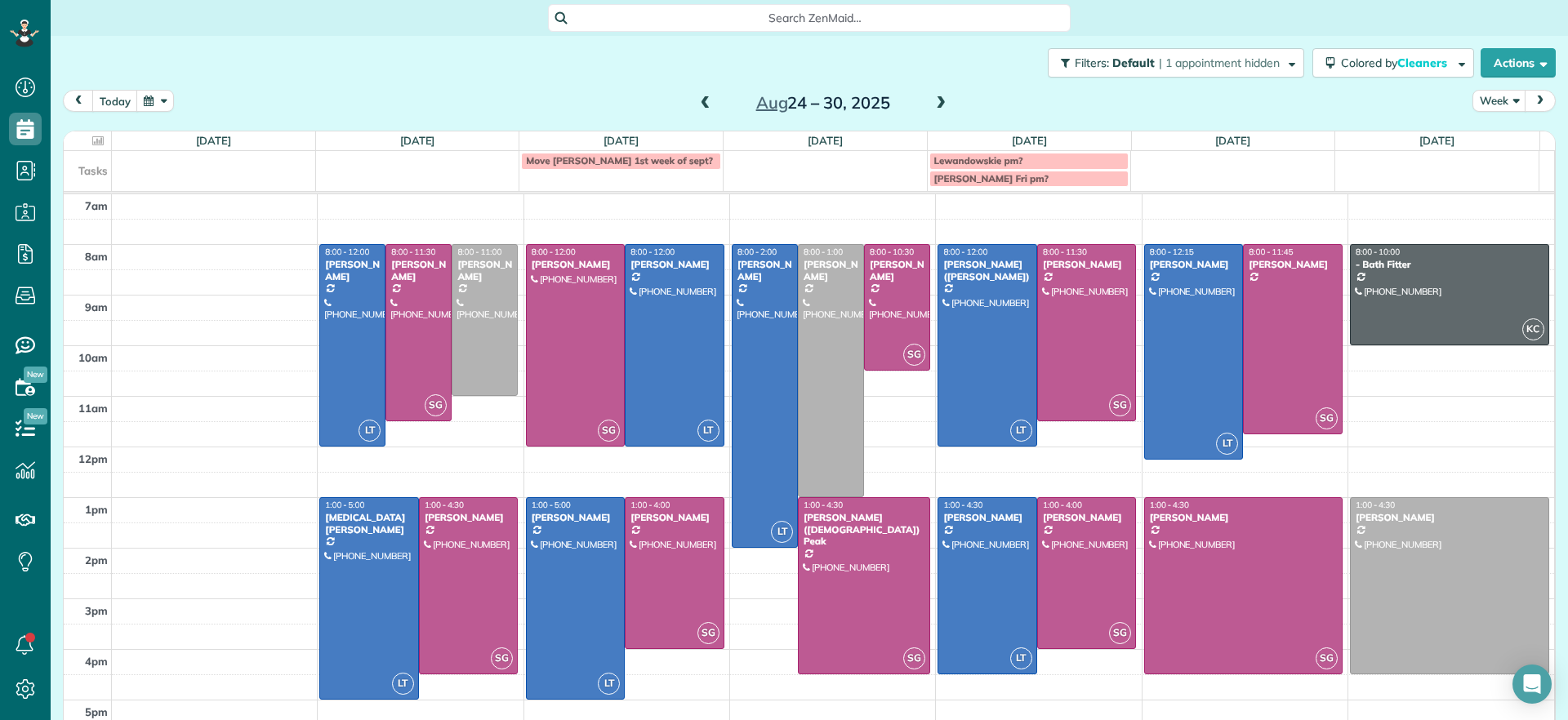
click at [934, 108] on span at bounding box center [941, 104] width 18 height 15
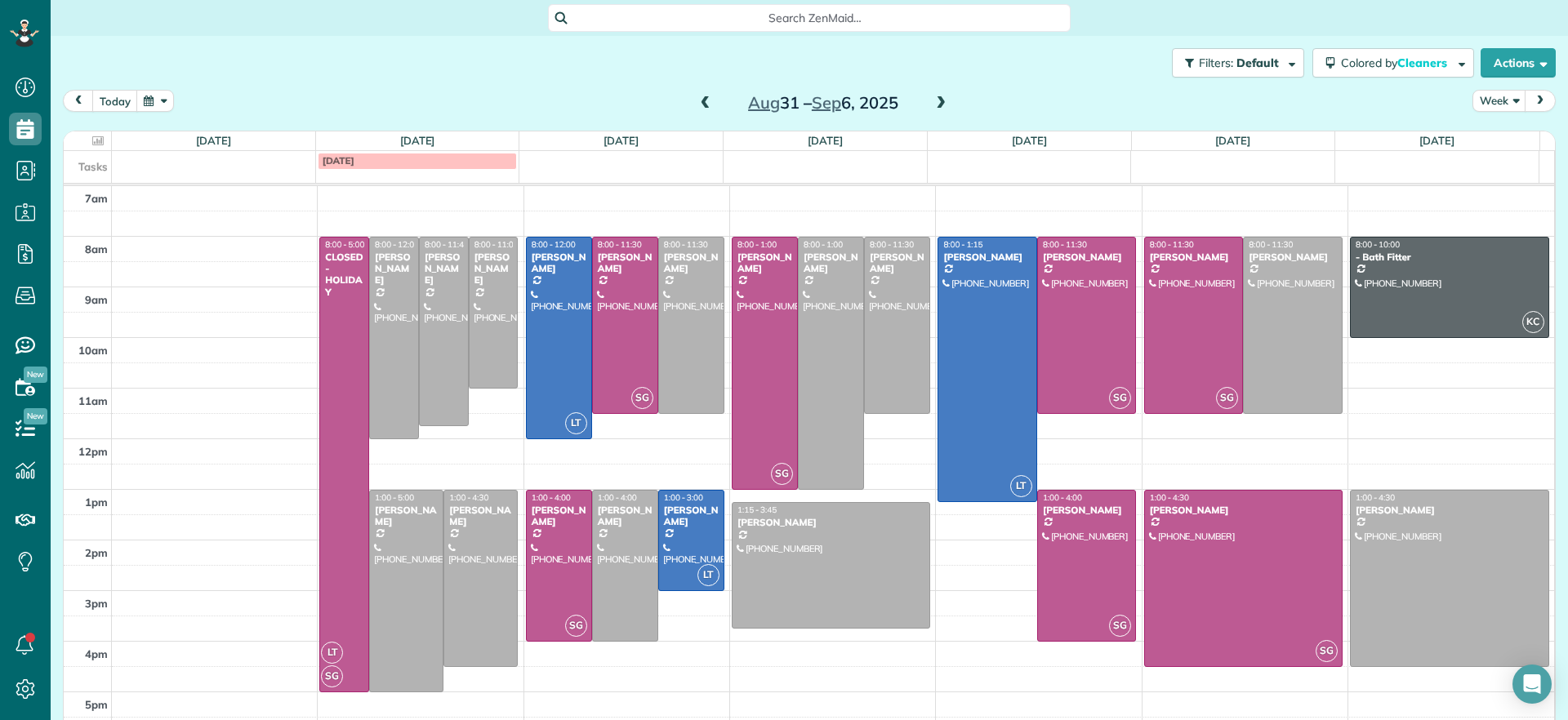
click at [698, 102] on span at bounding box center [706, 104] width 18 height 15
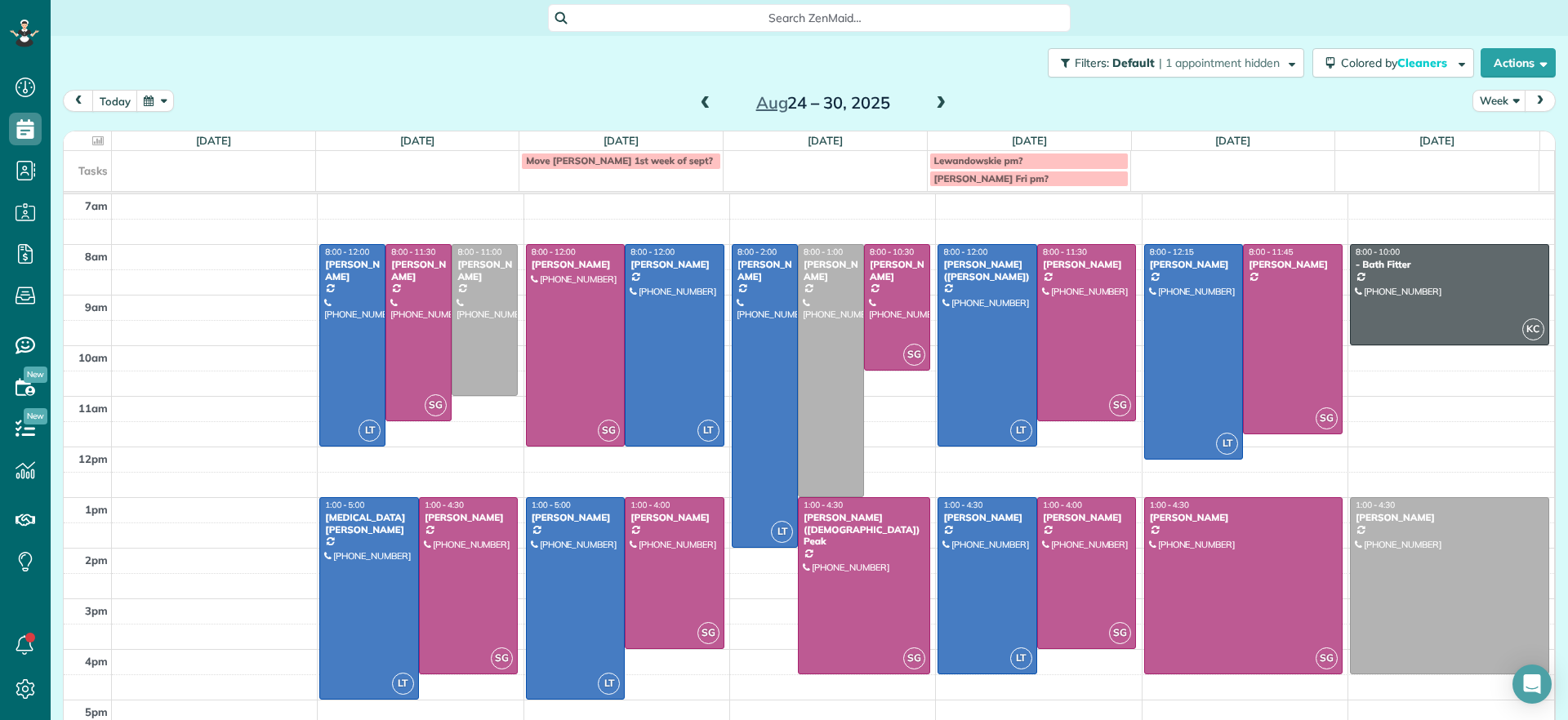
click at [932, 104] on span at bounding box center [941, 104] width 18 height 15
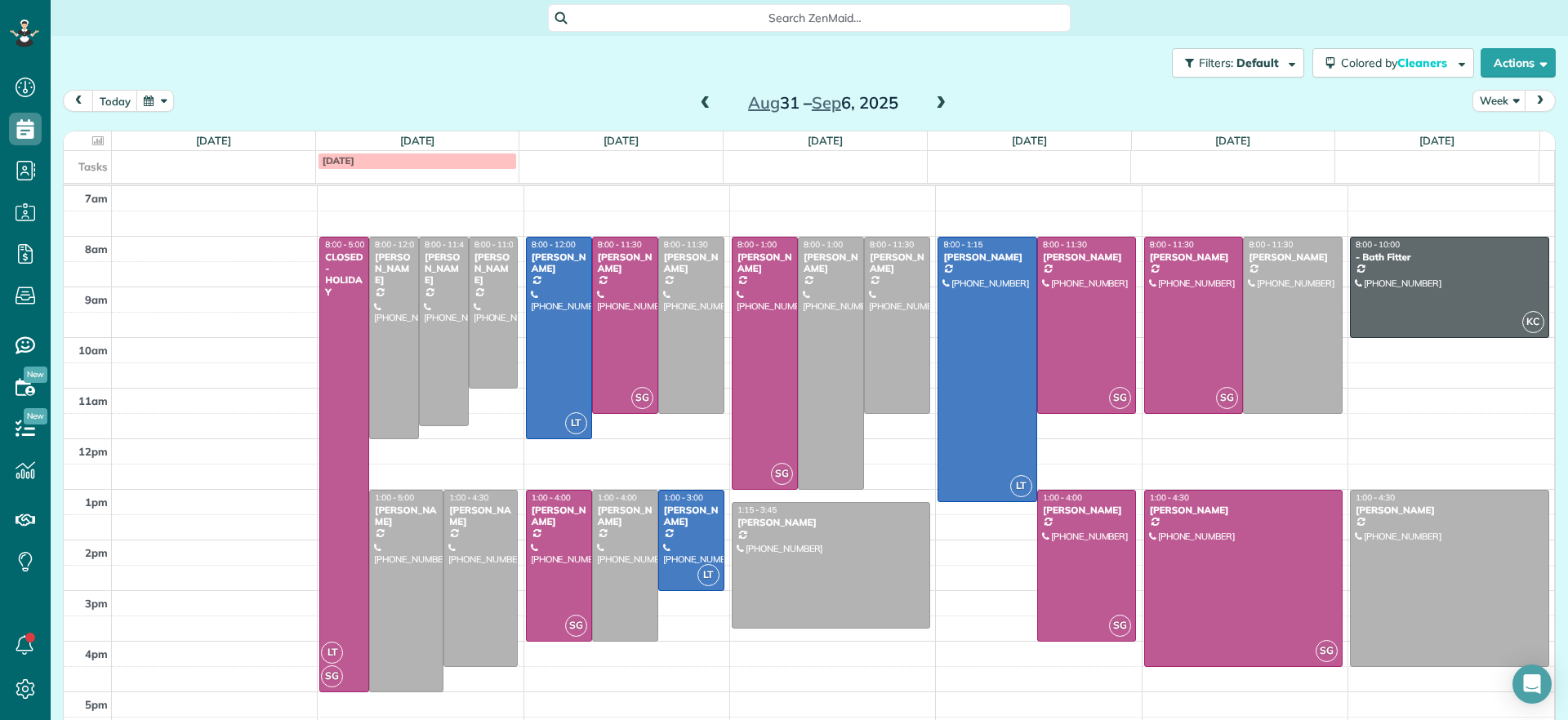
click at [703, 103] on span at bounding box center [706, 104] width 18 height 15
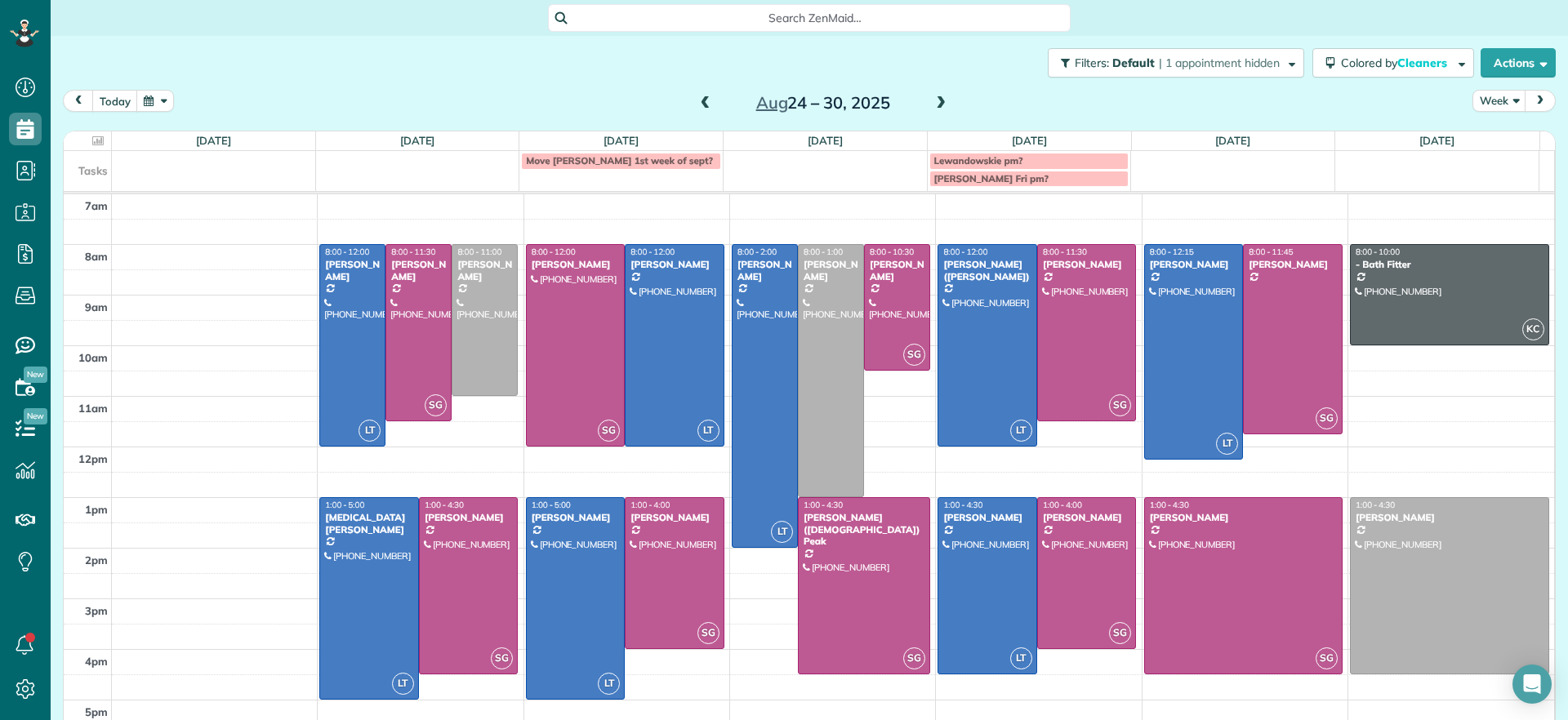
click at [936, 104] on span at bounding box center [941, 104] width 18 height 15
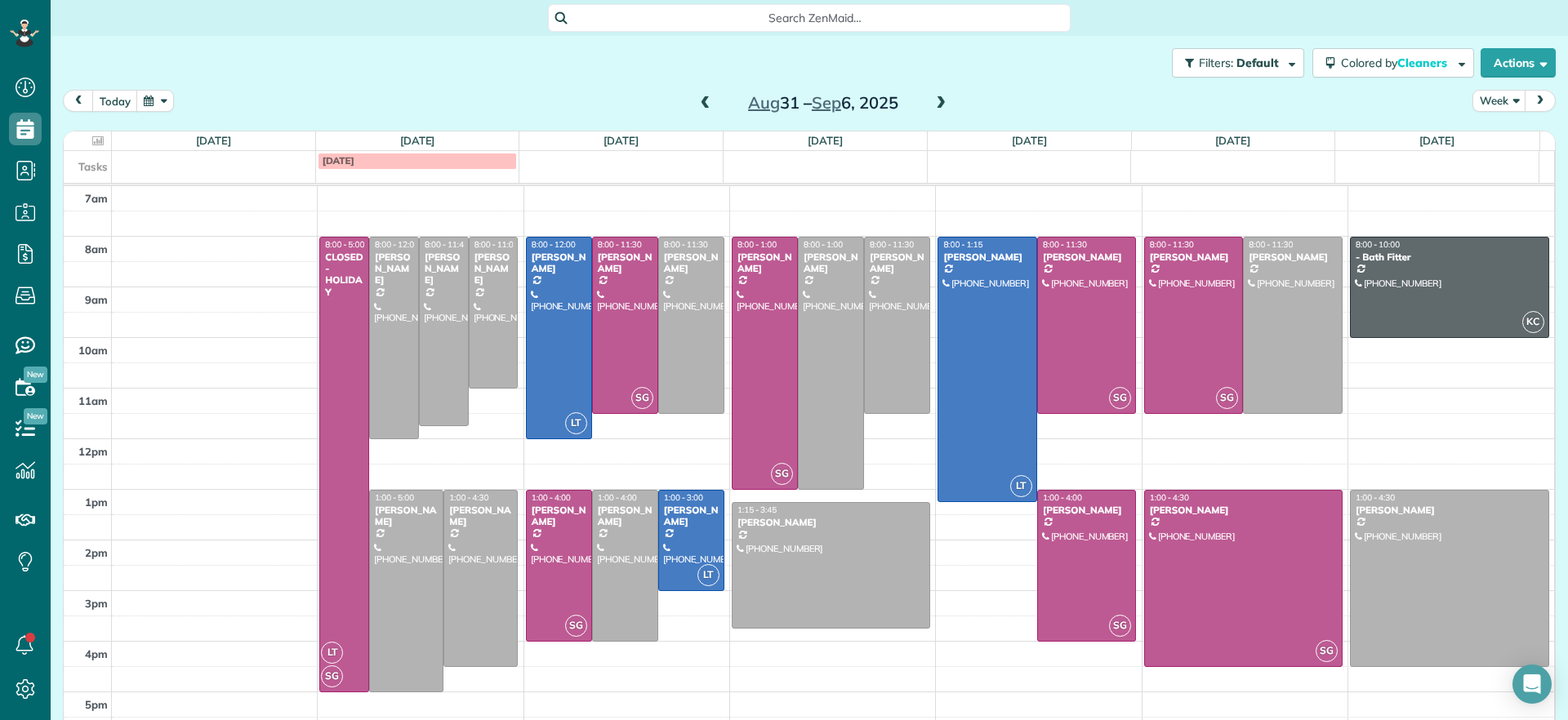
click at [923, 109] on div "[DATE] – [DATE]" at bounding box center [823, 102] width 262 height 26
click at [935, 100] on span at bounding box center [941, 104] width 18 height 15
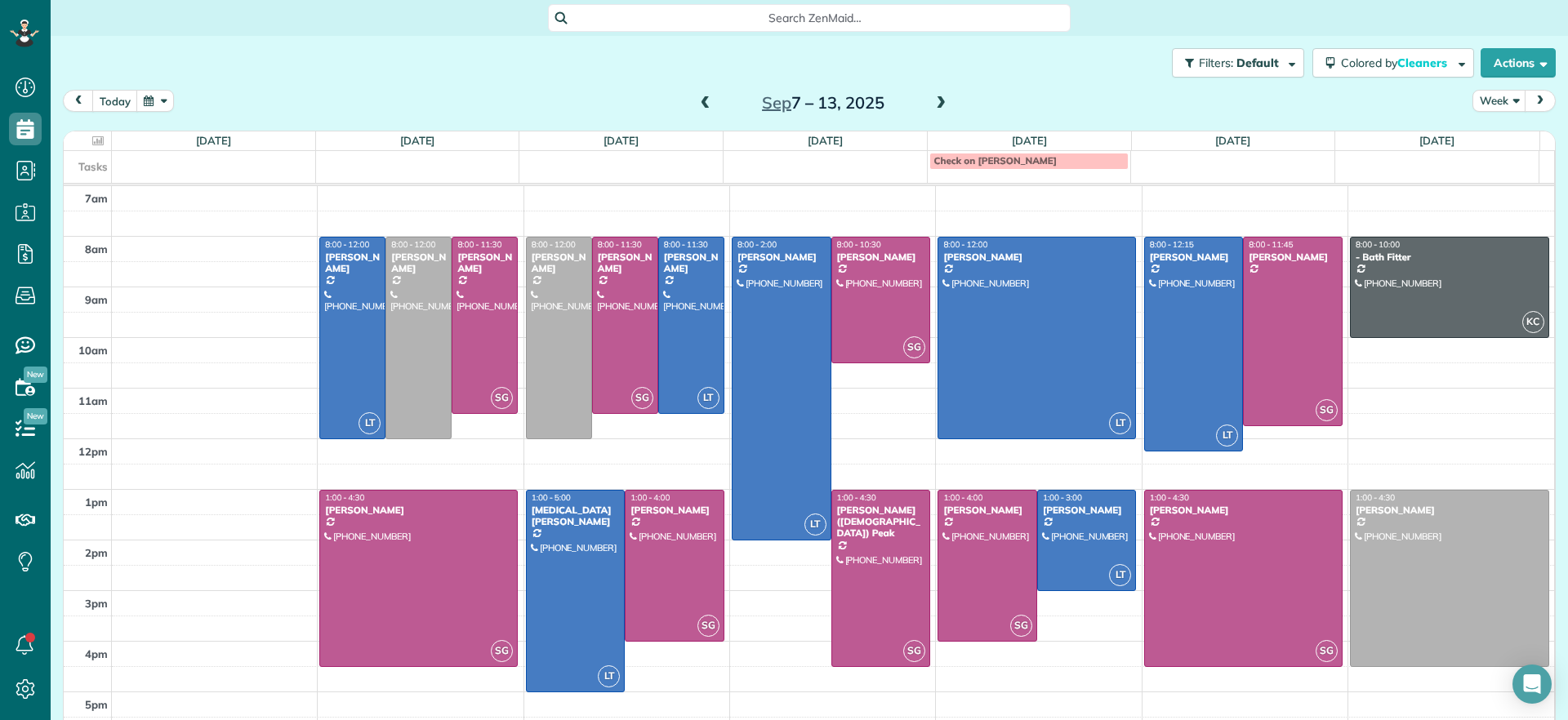
click at [697, 111] on span at bounding box center [706, 103] width 18 height 24
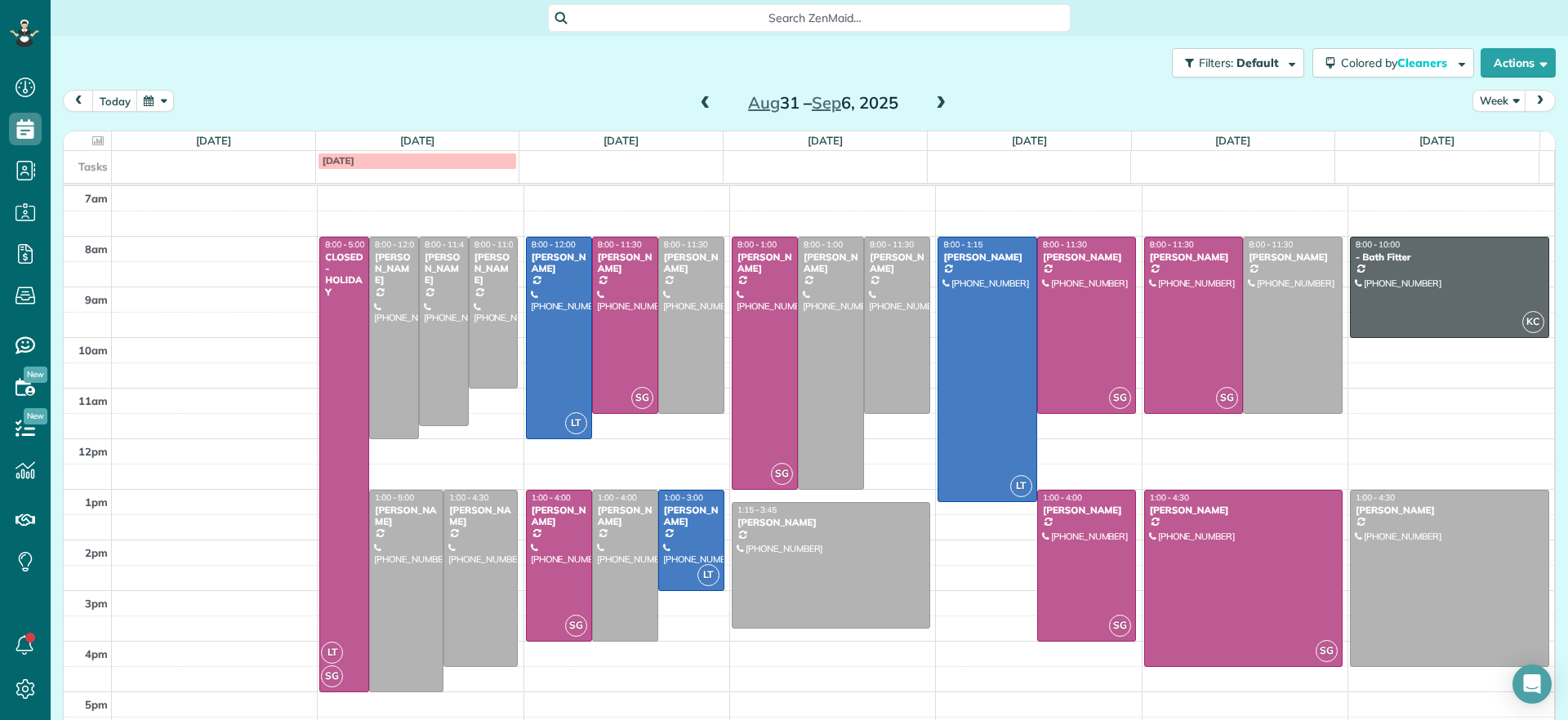
click at [940, 107] on span at bounding box center [941, 104] width 18 height 15
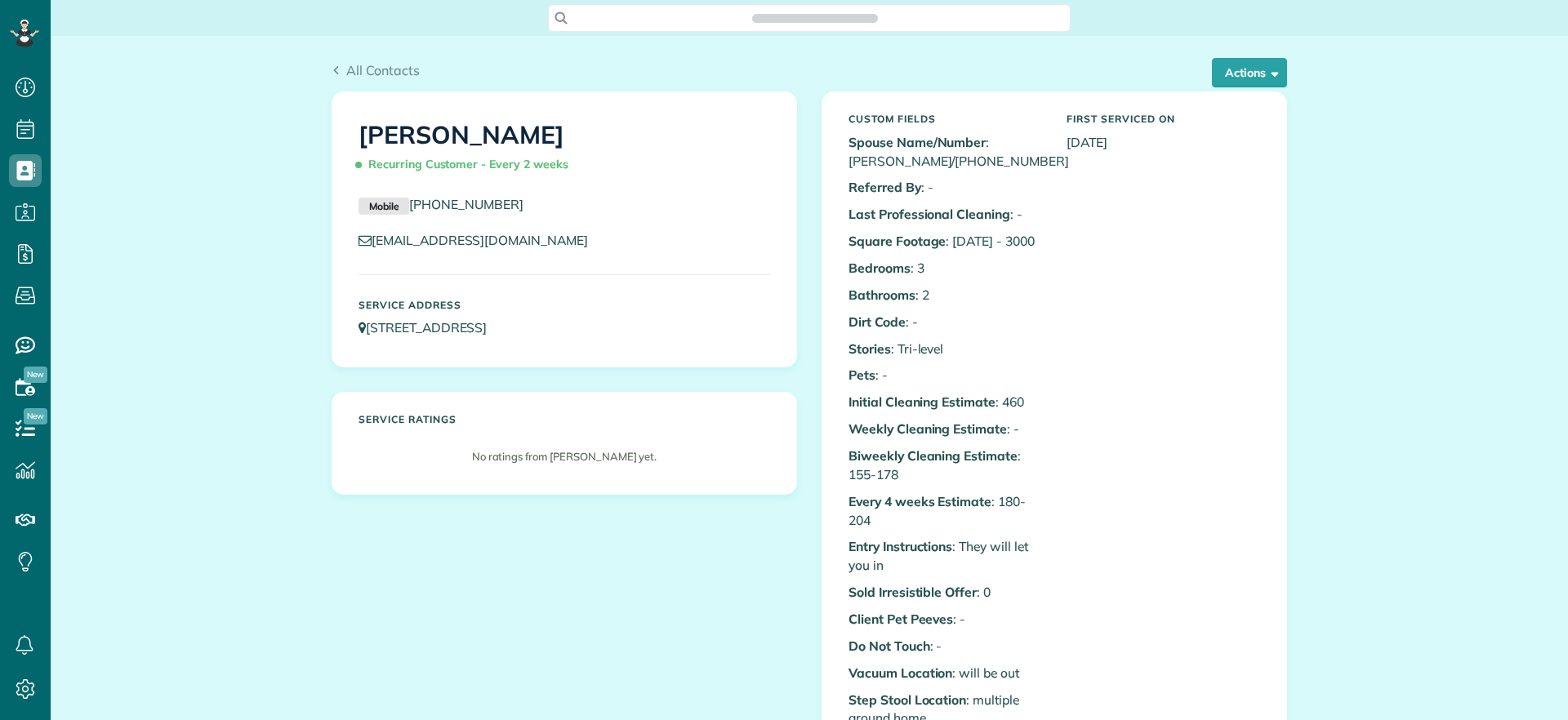
scroll to position [7, 7]
click at [1267, 87] on div "All Contacts Actions Edit Add Appointment Recent Activity Send Email Show Past …" at bounding box center [809, 76] width 956 height 31
click at [1262, 79] on button "Actions" at bounding box center [1250, 72] width 75 height 29
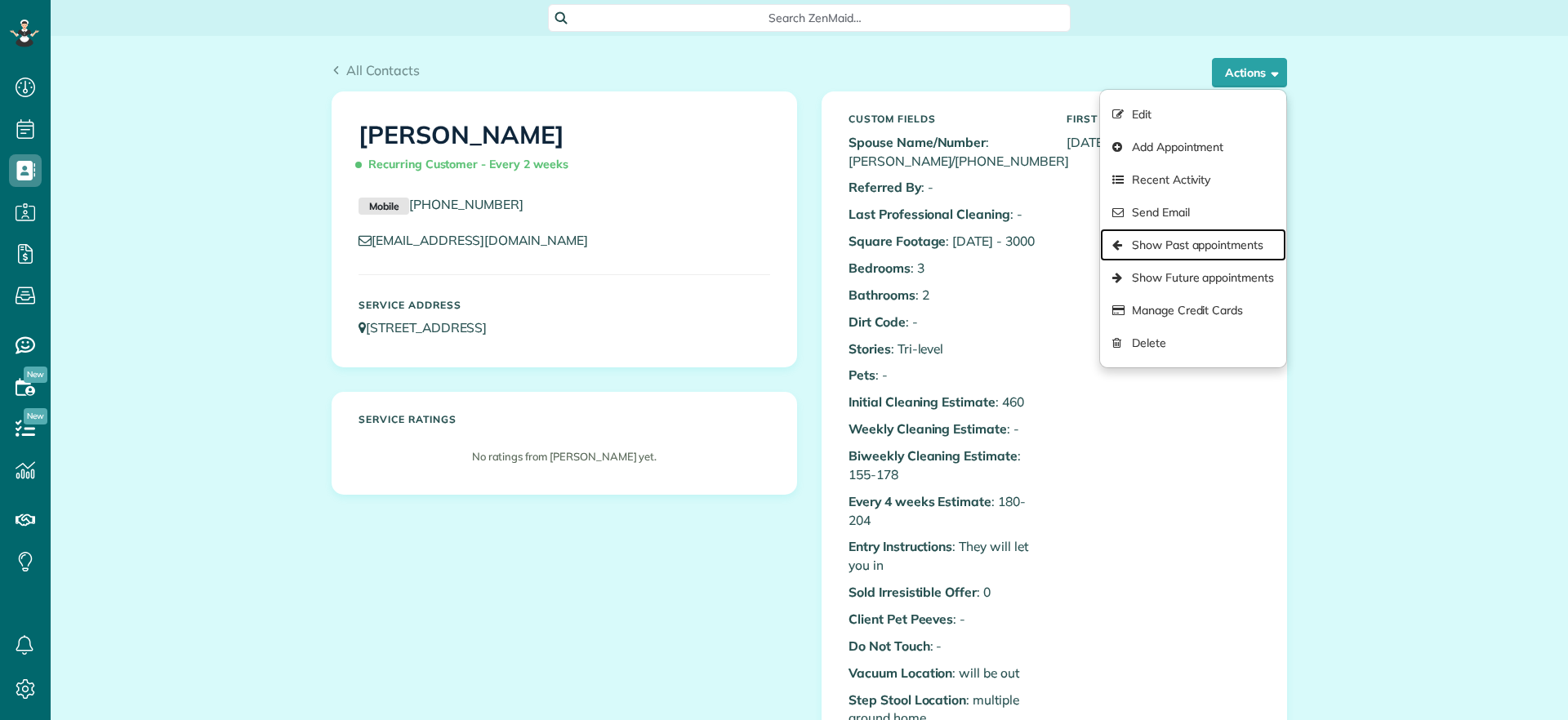
click at [1209, 242] on link "Show Past appointments" at bounding box center [1193, 244] width 186 height 32
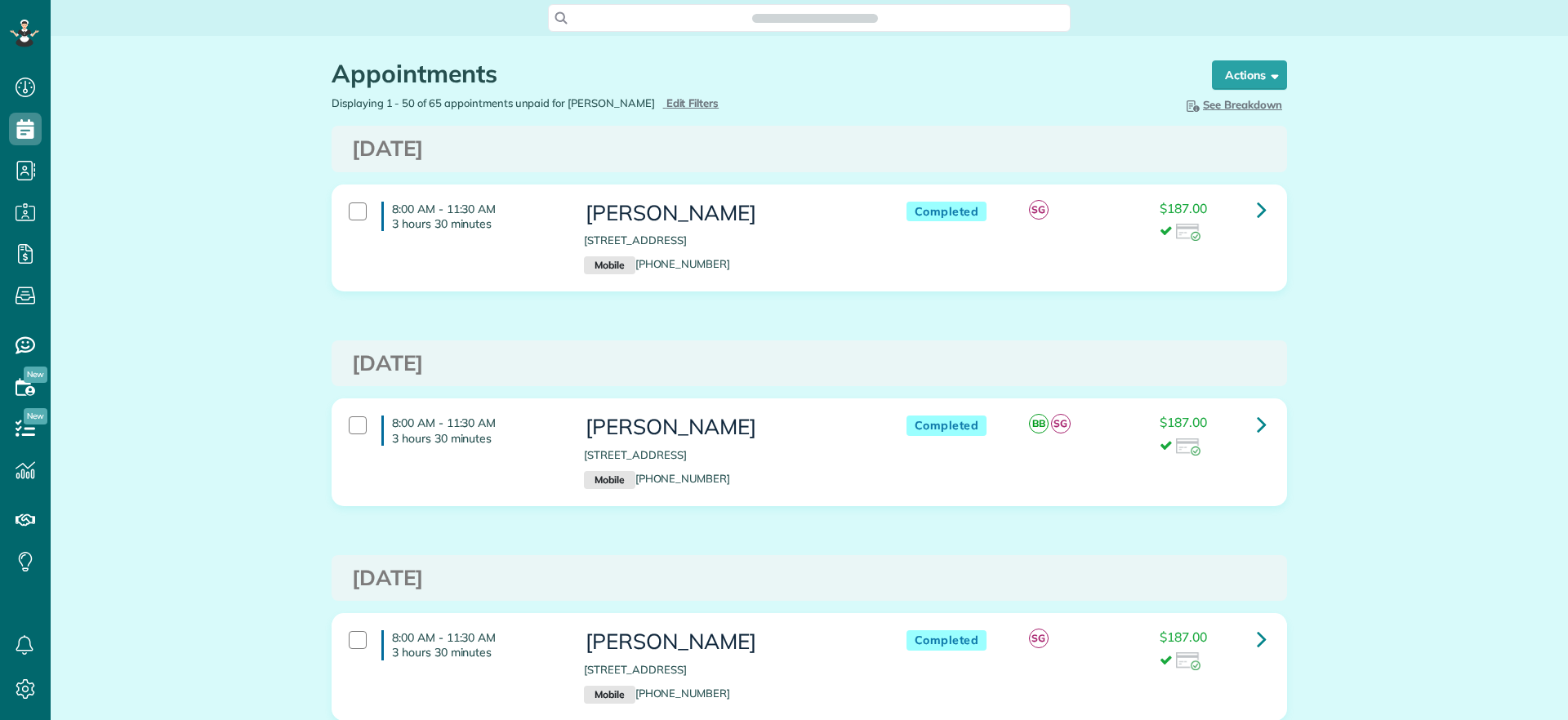
scroll to position [720, 51]
